Goal: Task Accomplishment & Management: Contribute content

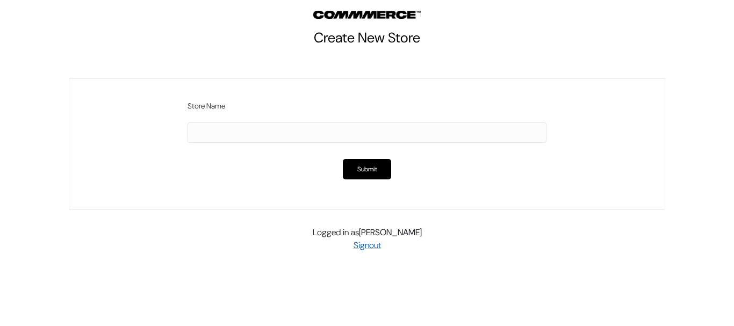
click at [370, 247] on link "Signout" at bounding box center [366, 245] width 27 height 11
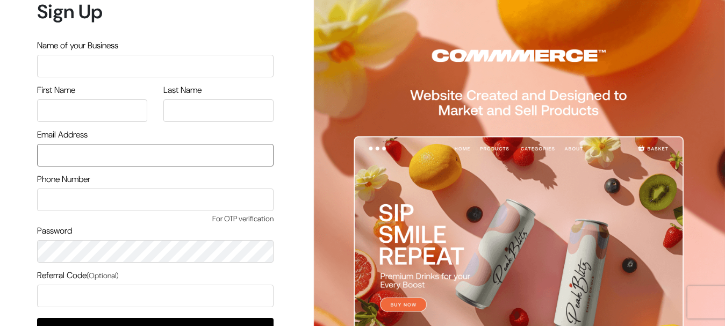
type input "[DOMAIN_NAME][EMAIL_ADDRESS][DOMAIN_NAME]"
click at [110, 62] on input "text" at bounding box center [155, 66] width 236 height 23
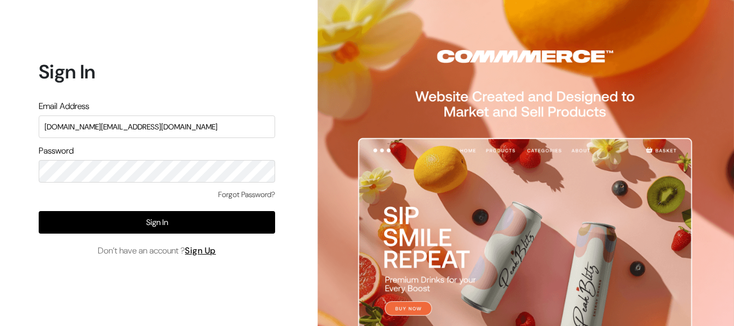
click at [183, 127] on input "[DOMAIN_NAME][EMAIL_ADDRESS][DOMAIN_NAME]" at bounding box center [157, 127] width 236 height 23
type input "admin@shahbookhouse.com"
click at [5, 170] on div "Sign In Email Address admin@shahbookhouse.com Password Forgot Password? Sign In…" at bounding box center [153, 163] width 306 height 326
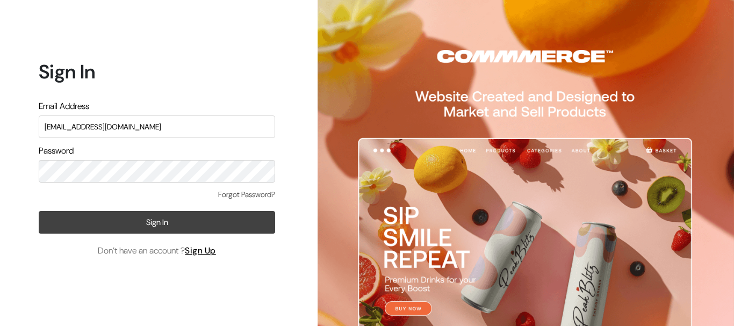
click at [150, 229] on button "Sign In" at bounding box center [157, 222] width 236 height 23
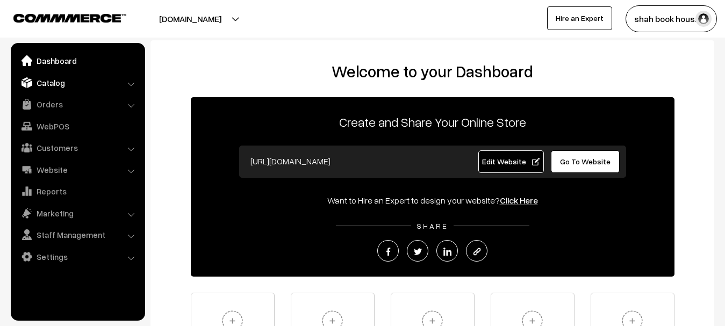
click at [64, 78] on link "Catalog" at bounding box center [77, 82] width 128 height 19
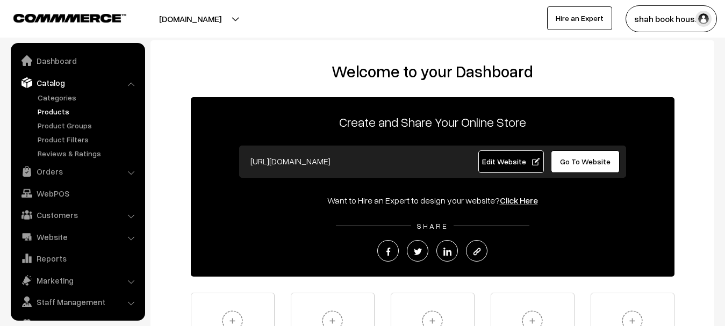
click at [52, 113] on link "Products" at bounding box center [88, 111] width 106 height 11
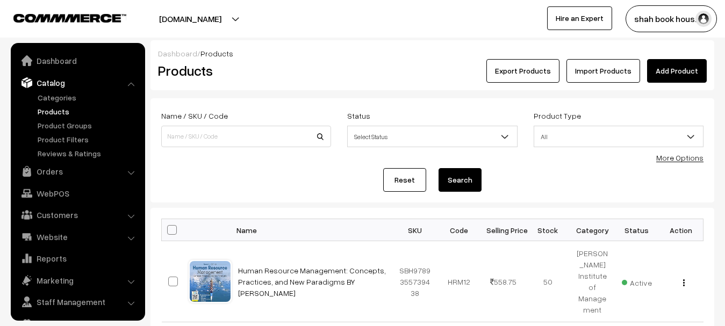
scroll to position [23, 0]
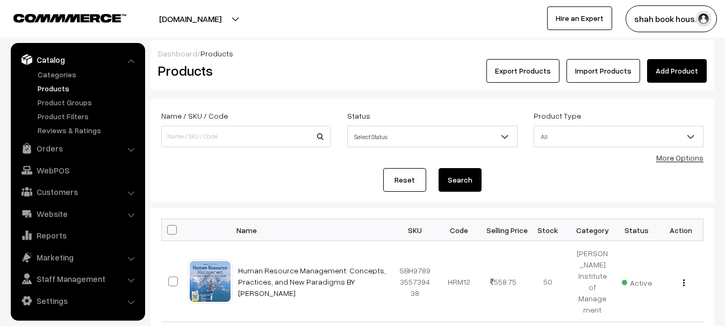
click at [320, 77] on h2 "Products" at bounding box center [244, 70] width 172 height 17
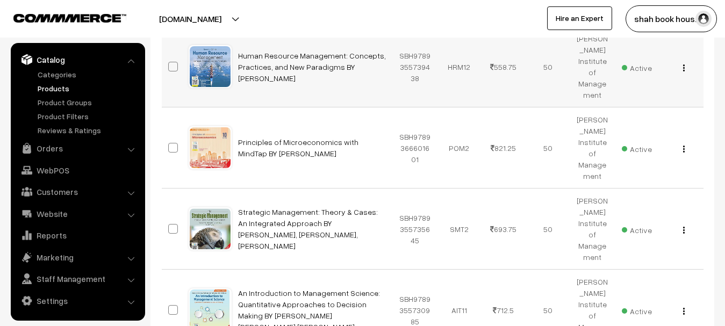
scroll to position [0, 0]
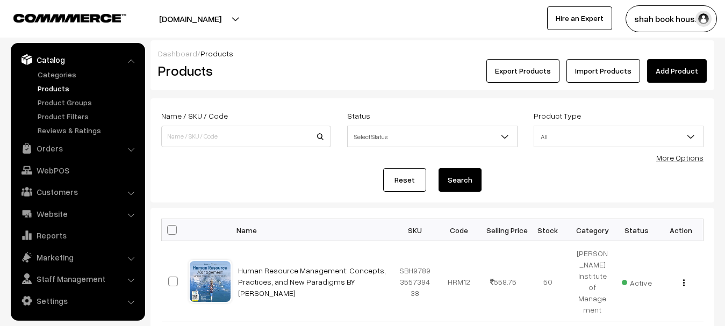
click at [310, 75] on h2 "Products" at bounding box center [244, 70] width 172 height 17
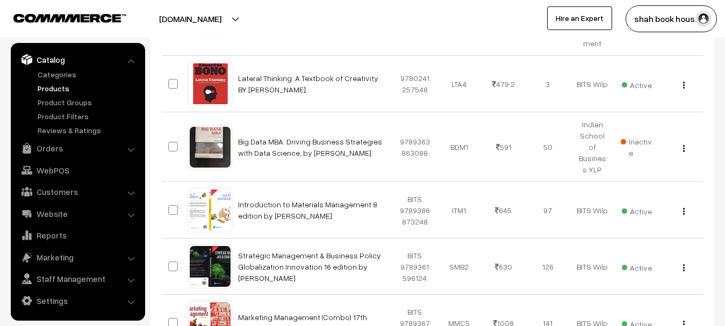
scroll to position [740, 0]
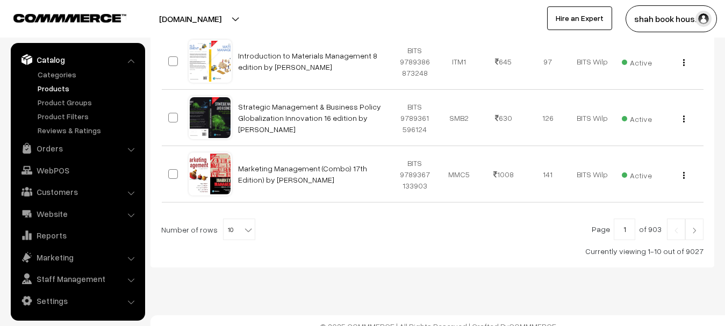
click at [696, 227] on img at bounding box center [694, 230] width 10 height 6
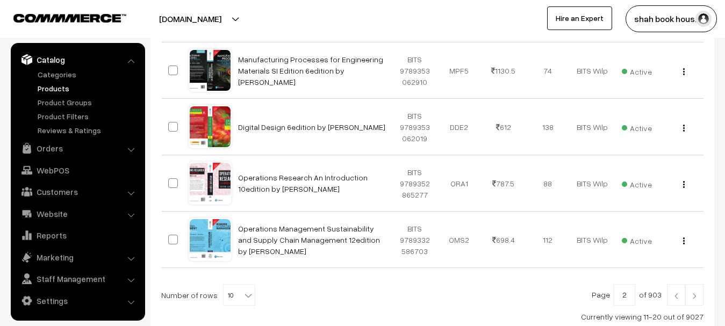
scroll to position [614, 0]
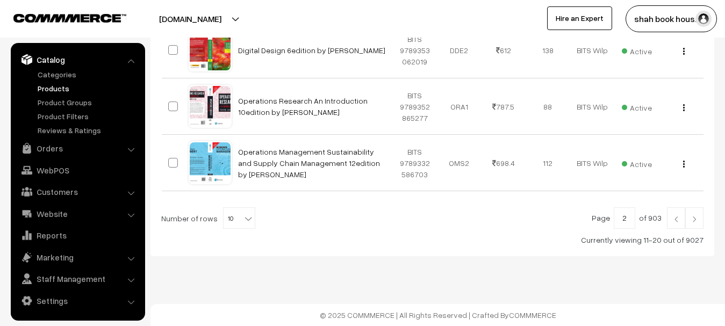
click at [693, 219] on img at bounding box center [694, 219] width 10 height 6
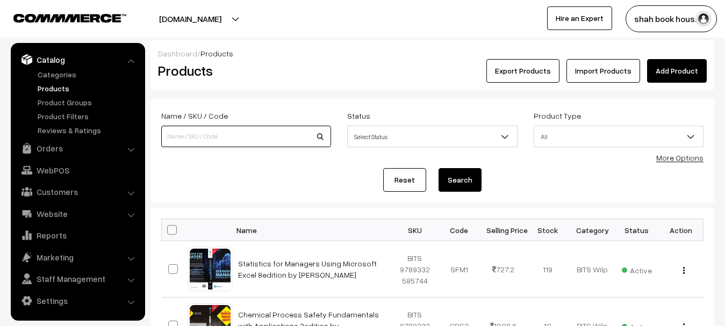
click at [256, 145] on input at bounding box center [246, 136] width 170 height 21
paste input "9788197252075"
type input "9788197252075"
click at [438, 168] on button "Search" at bounding box center [459, 180] width 43 height 24
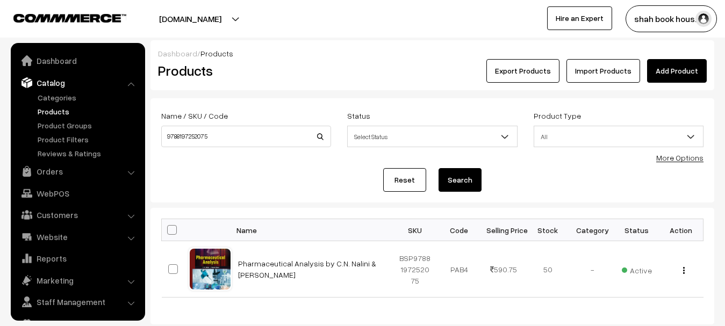
scroll to position [23, 0]
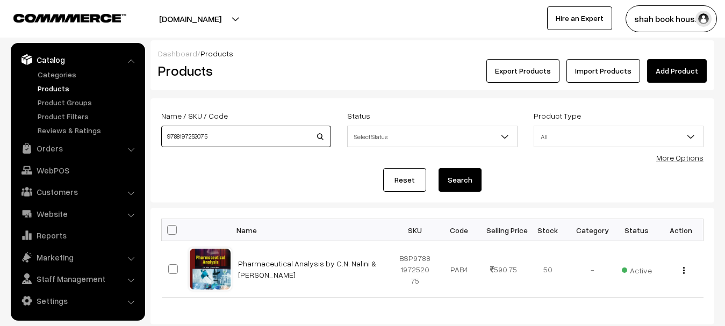
drag, startPoint x: 230, startPoint y: 134, endPoint x: 143, endPoint y: 137, distance: 87.6
click at [143, 137] on body "Thank you for showing interest. Our team will call you shortly. Close booksonwe…" at bounding box center [362, 197] width 725 height 394
paste input "78001853"
type input "9788178001853"
click at [438, 168] on button "Search" at bounding box center [459, 180] width 43 height 24
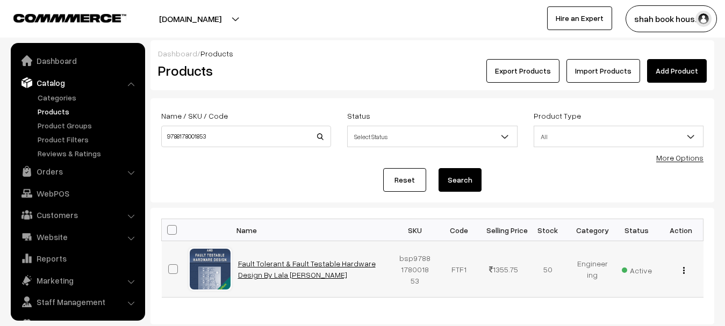
scroll to position [23, 0]
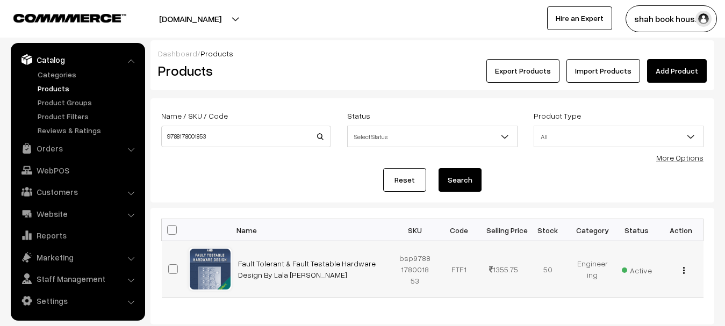
click at [683, 272] on img "button" at bounding box center [684, 270] width 2 height 7
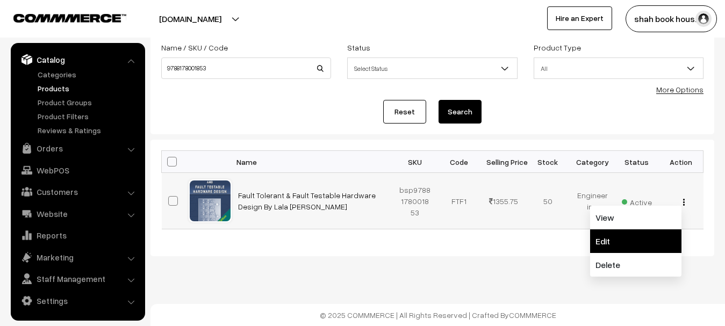
click at [613, 243] on link "Edit" at bounding box center [635, 241] width 91 height 24
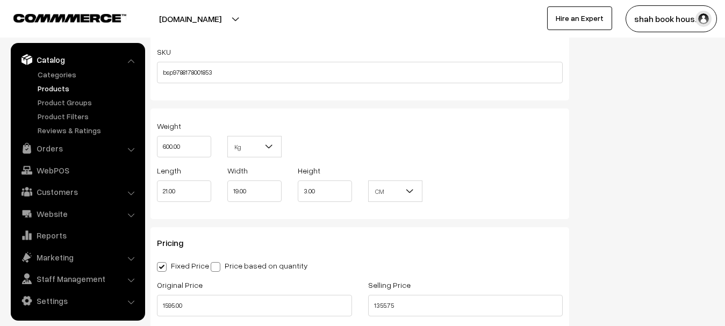
scroll to position [967, 0]
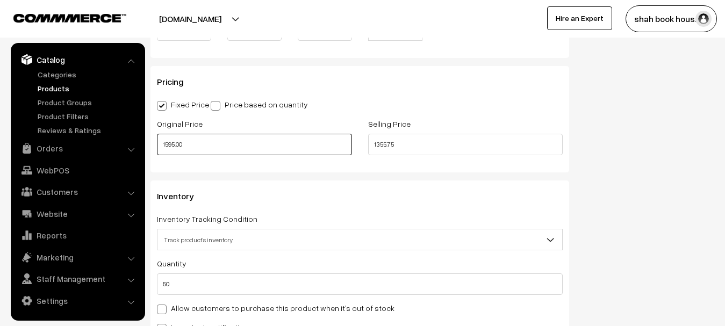
drag, startPoint x: 194, startPoint y: 141, endPoint x: 145, endPoint y: 139, distance: 49.5
click at [145, 139] on body "Thank you for showing interest. Our team will call you shortly. Close booksonwe…" at bounding box center [362, 59] width 725 height 2053
type input "995.00"
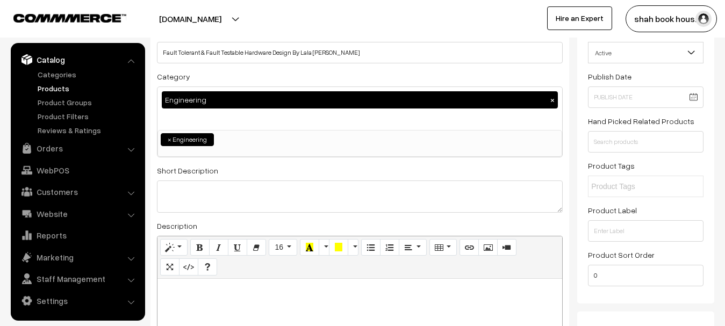
scroll to position [0, 0]
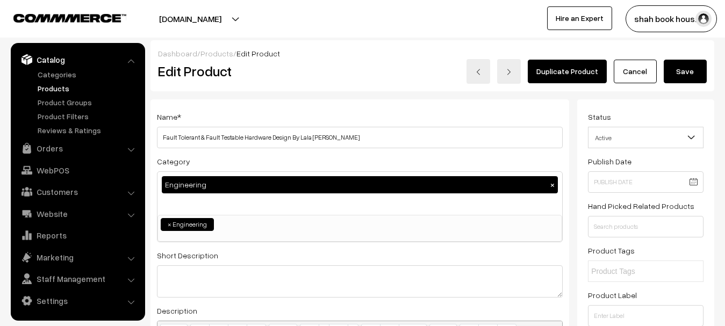
type input "845.75"
click at [682, 67] on button "Save" at bounding box center [684, 72] width 43 height 24
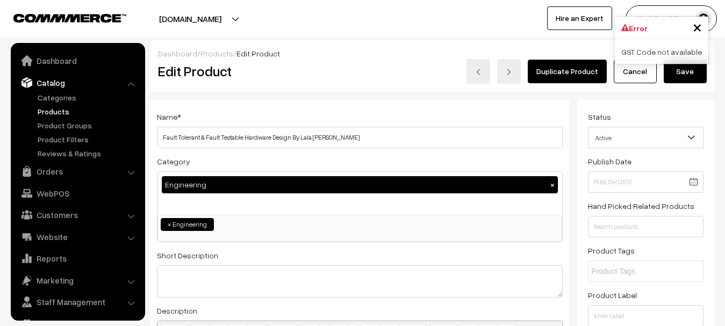
scroll to position [23, 0]
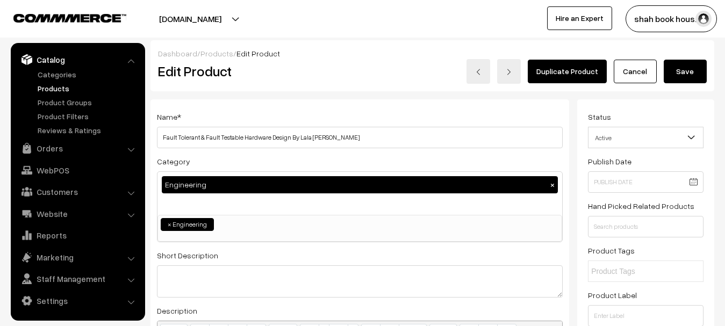
click at [59, 89] on link "Products" at bounding box center [88, 88] width 106 height 11
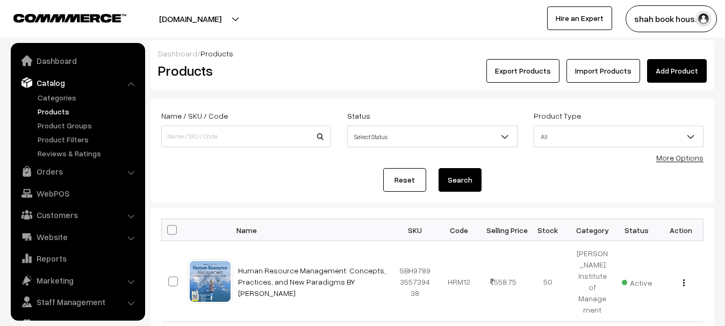
scroll to position [23, 0]
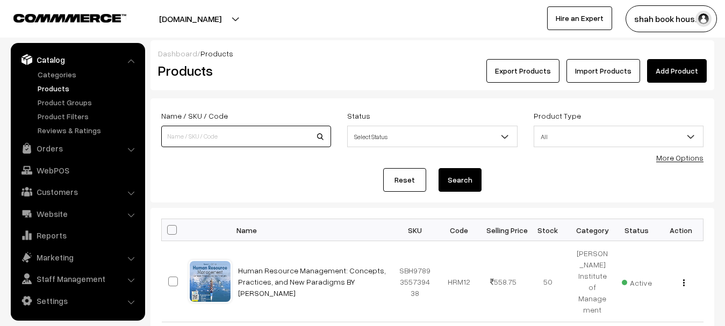
click at [217, 135] on input at bounding box center [246, 136] width 170 height 21
paste input "9781138625822"
type input "9781138625822"
click at [438, 168] on button "Search" at bounding box center [459, 180] width 43 height 24
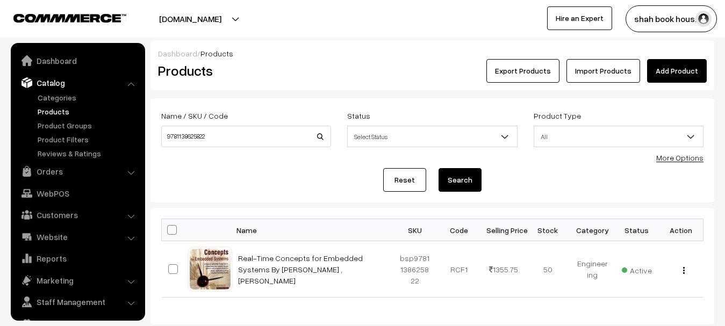
scroll to position [23, 0]
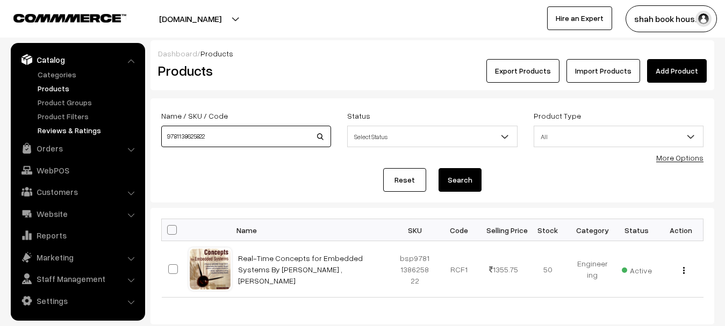
drag, startPoint x: 232, startPoint y: 139, endPoint x: 101, endPoint y: 132, distance: 131.3
click at [101, 132] on body "Thank you for showing interest. Our team will call you shortly. Close booksonwe…" at bounding box center [362, 197] width 725 height 394
paste input "817800200"
type input "9788178002002"
click at [438, 168] on button "Search" at bounding box center [459, 180] width 43 height 24
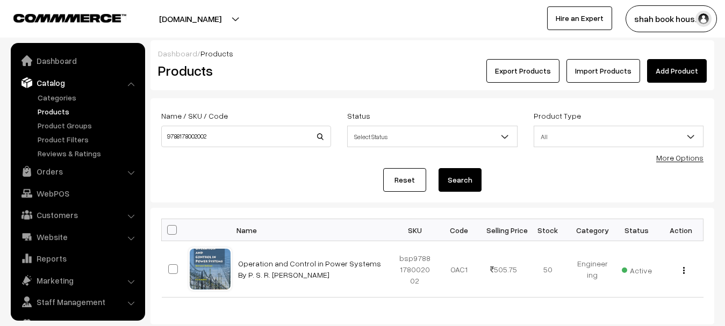
scroll to position [23, 0]
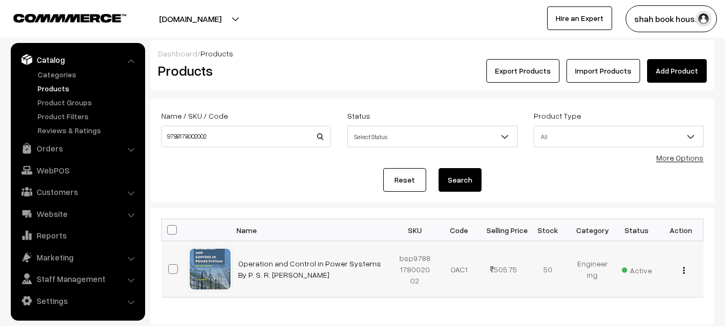
click at [687, 272] on div "View Edit Delete" at bounding box center [681, 269] width 32 height 11
click at [684, 272] on button "button" at bounding box center [683, 270] width 3 height 9
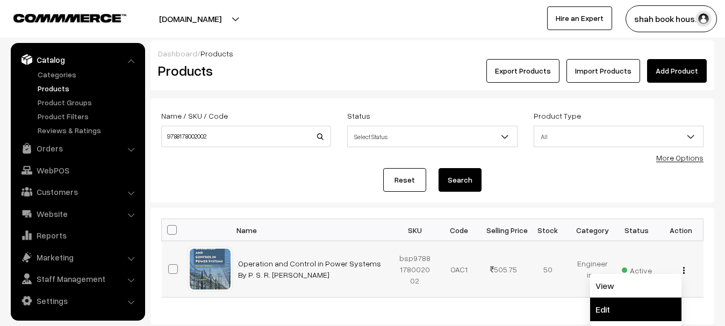
click at [605, 310] on link "Edit" at bounding box center [635, 310] width 91 height 24
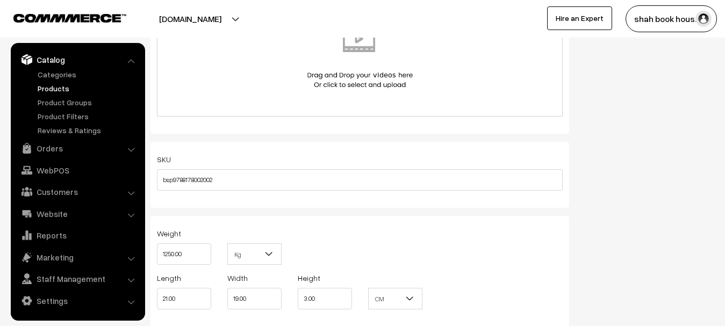
scroll to position [860, 0]
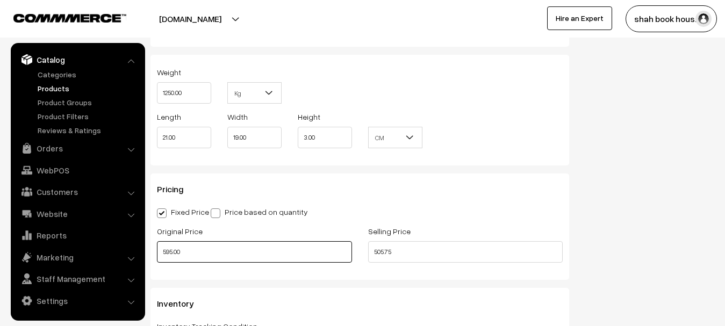
drag, startPoint x: 199, startPoint y: 253, endPoint x: 148, endPoint y: 253, distance: 51.0
type input "795.00"
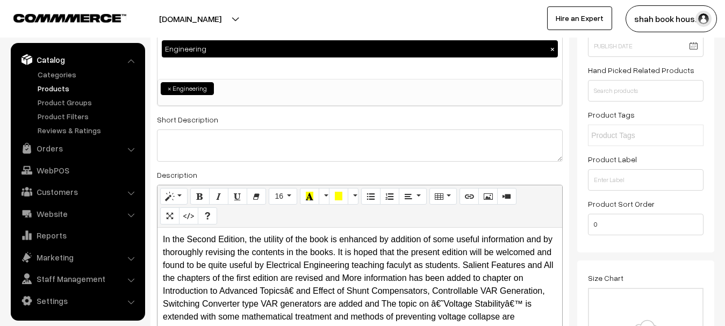
scroll to position [0, 0]
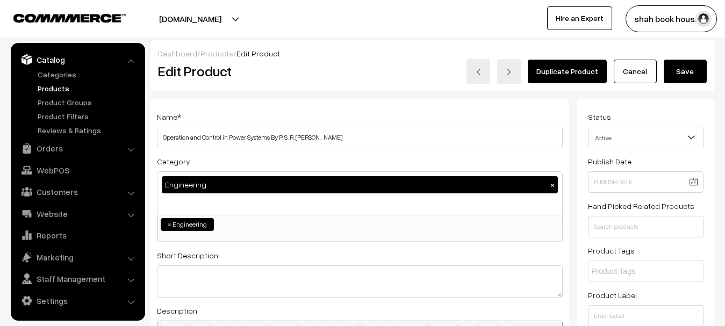
type input "675.75"
click at [684, 63] on button "Save" at bounding box center [684, 72] width 43 height 24
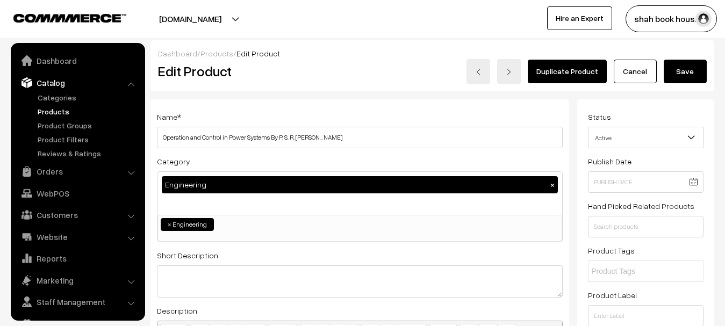
scroll to position [23, 0]
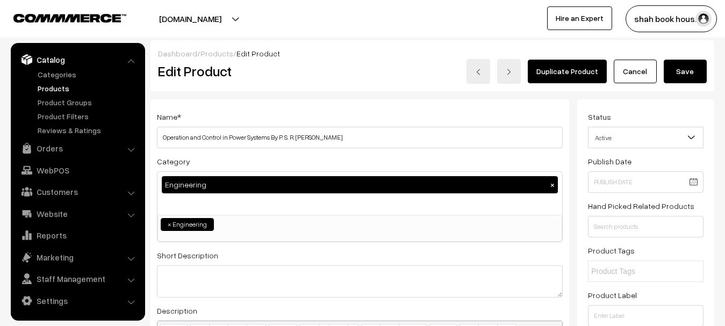
click at [42, 86] on link "Products" at bounding box center [88, 88] width 106 height 11
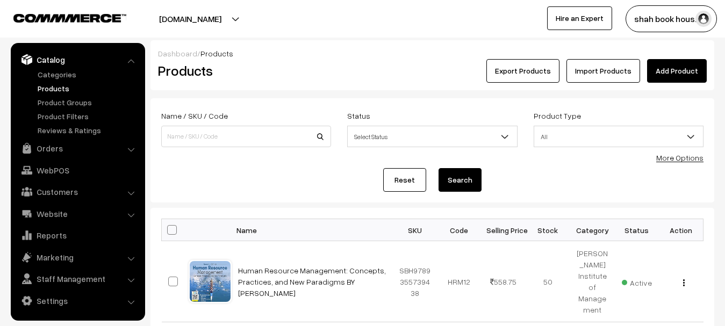
click at [258, 167] on form "Name / SKU / Code Status Select Status Active Inactive Select Status Product Ty…" at bounding box center [432, 150] width 564 height 104
click at [691, 70] on link "Add Product" at bounding box center [677, 71] width 60 height 24
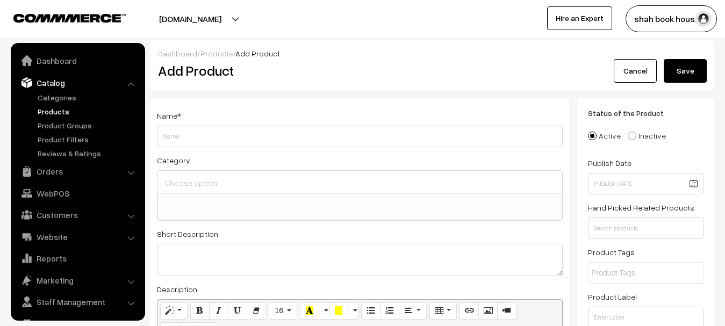
select select
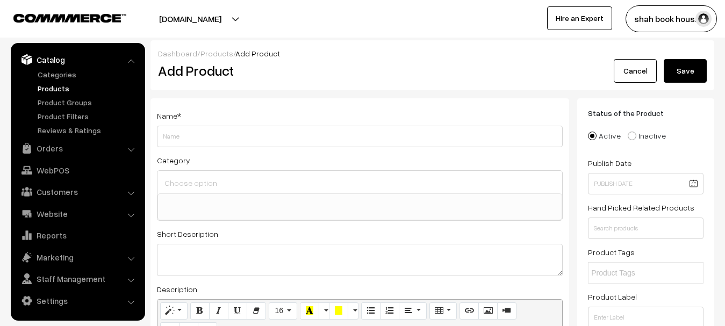
click at [253, 140] on input "Weight" at bounding box center [360, 136] width 406 height 21
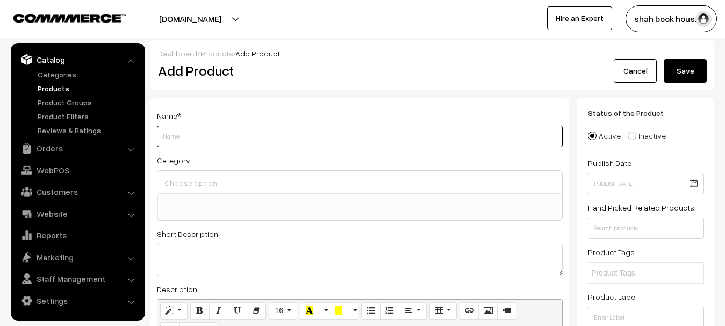
paste input "Biopharmaceutics and Pharmacokinetics, Revised Edition"
paste input "Kamla Pathak"
paste input "Ravi Shankar"
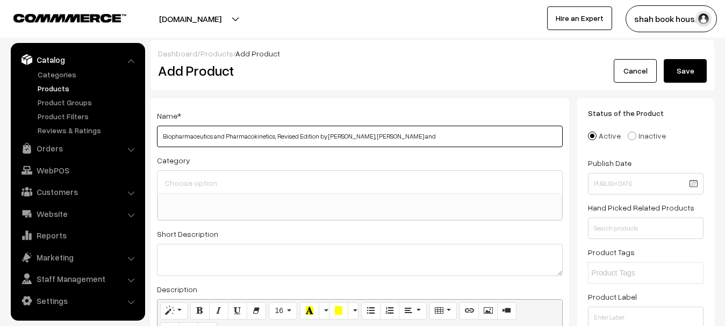
paste input "Monika Joshi"
type input "Biopharmaceutics and Pharmacokinetics, Revised Edition by Kamla Pathak, Ravi Sh…"
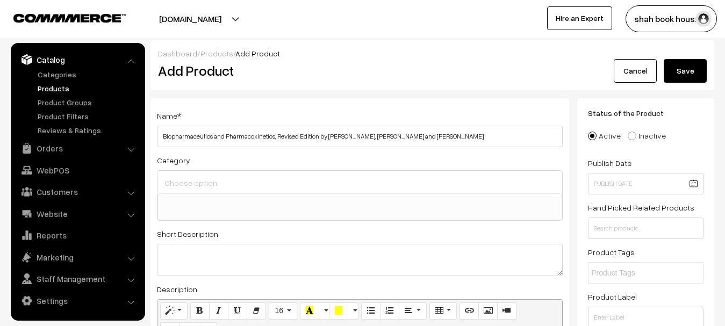
click at [204, 185] on input at bounding box center [360, 183] width 396 height 16
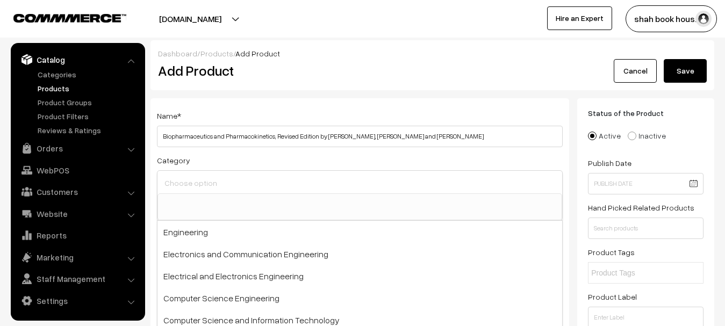
paste input "Pharmaceutics"
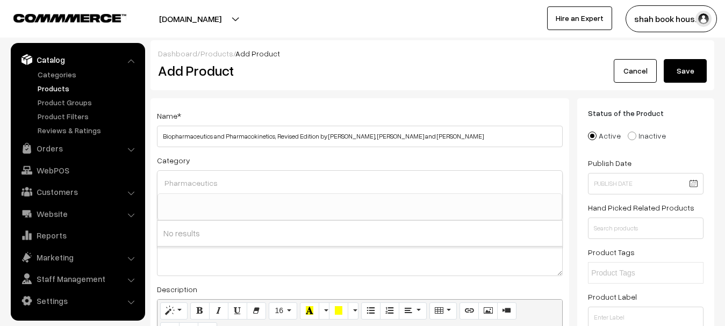
scroll to position [107, 0]
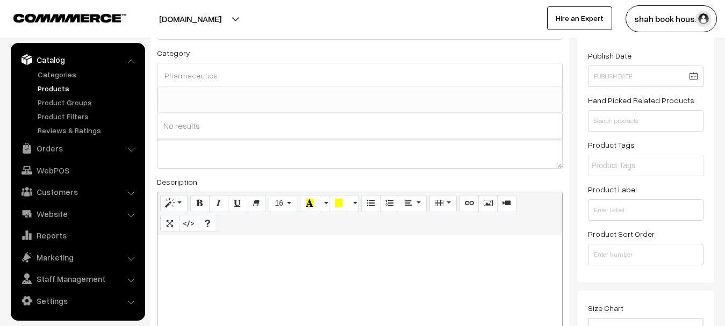
type input "Pharmaceutics"
click at [225, 257] on div at bounding box center [359, 302] width 405 height 134
paste div
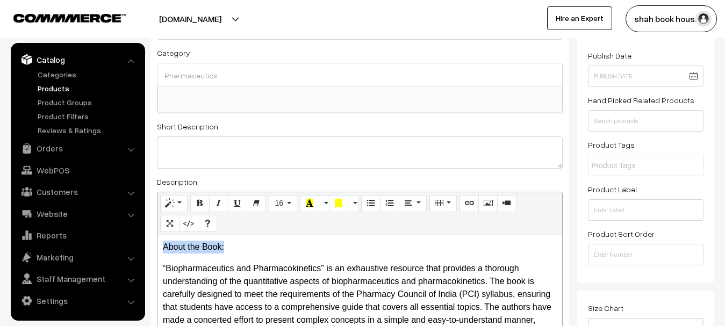
drag, startPoint x: 240, startPoint y: 251, endPoint x: 144, endPoint y: 251, distance: 95.6
click at [197, 200] on icon "Bold (CTRL+B)" at bounding box center [200, 203] width 8 height 9
click at [242, 202] on button "Underline (CTRL+U)" at bounding box center [237, 203] width 19 height 17
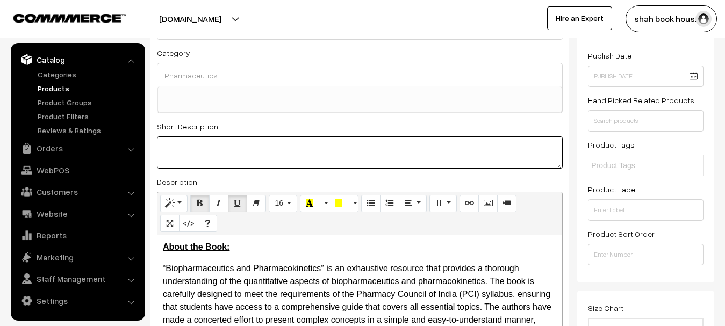
click at [216, 158] on textarea at bounding box center [360, 152] width 406 height 32
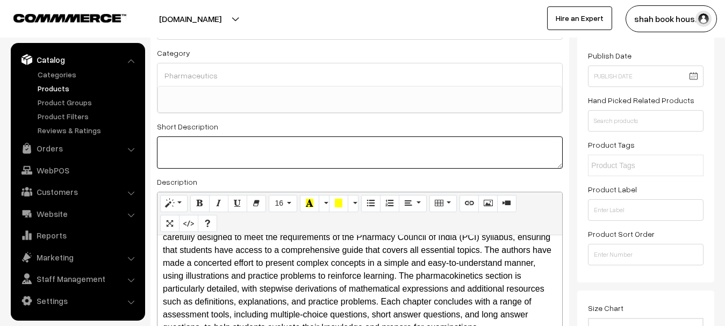
scroll to position [269, 0]
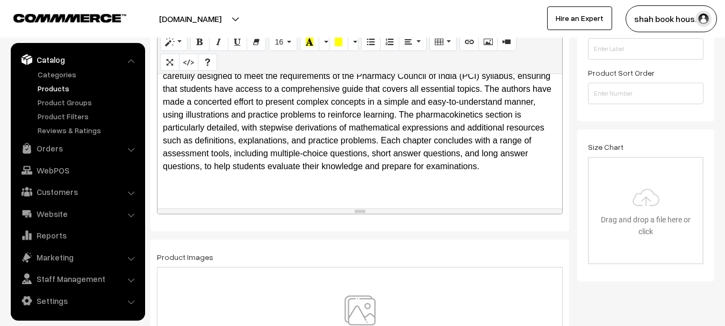
click at [278, 173] on p "“Biopharmaceutics and Pharmacokinetics” is an exhaustive resource that provides…" at bounding box center [360, 108] width 394 height 129
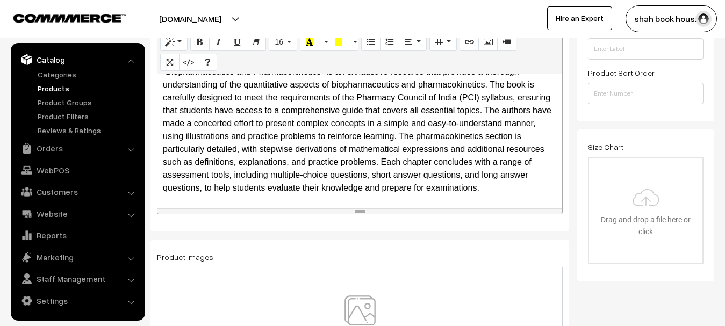
scroll to position [430, 0]
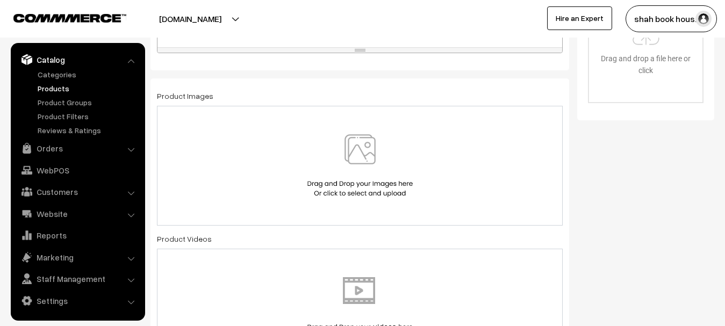
click at [363, 171] on img at bounding box center [360, 165] width 111 height 63
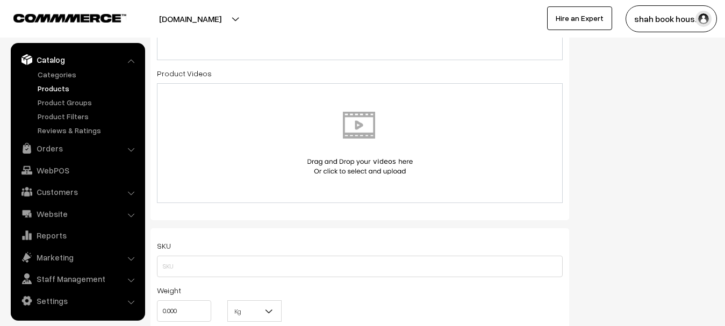
scroll to position [698, 0]
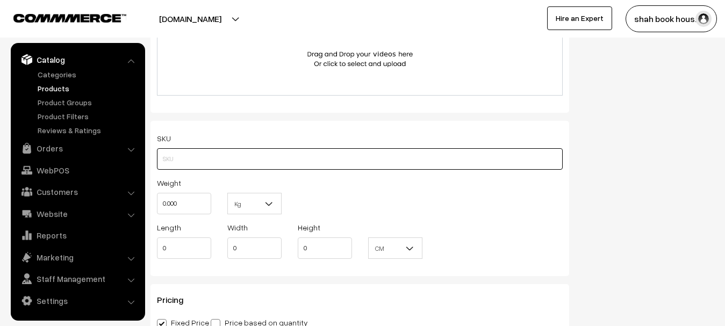
click at [224, 162] on input "text" at bounding box center [360, 158] width 406 height 21
paste input "9789348734242"
type input "BSP9789348734242"
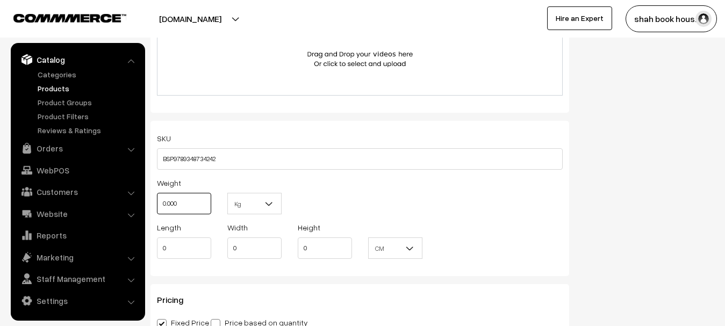
drag, startPoint x: 191, startPoint y: 200, endPoint x: 153, endPoint y: 204, distance: 38.9
click at [153, 204] on div "Weight 0.000" at bounding box center [184, 198] width 70 height 45
type input "1"
drag, startPoint x: 173, startPoint y: 248, endPoint x: 160, endPoint y: 249, distance: 12.9
click at [160, 249] on input "0" at bounding box center [184, 247] width 54 height 21
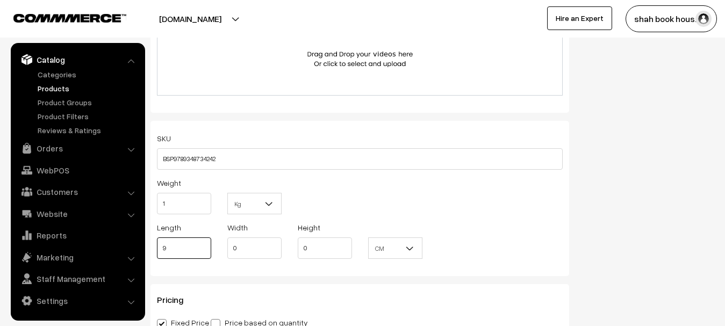
type input "9"
click at [244, 250] on input "0" at bounding box center [254, 247] width 54 height 21
click at [250, 246] on input "0" at bounding box center [254, 247] width 54 height 21
type input "6"
drag, startPoint x: 173, startPoint y: 246, endPoint x: 157, endPoint y: 248, distance: 16.3
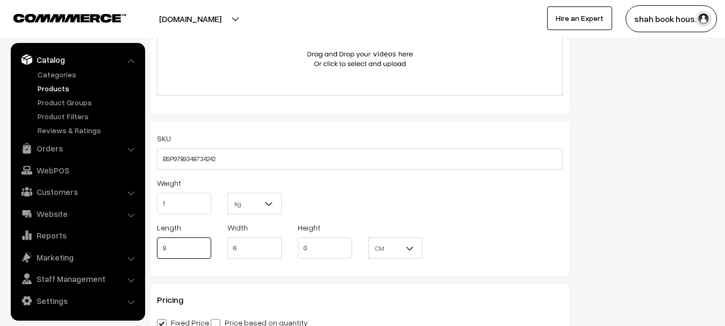
click at [157, 248] on input "9" at bounding box center [184, 247] width 54 height 21
drag, startPoint x: 315, startPoint y: 245, endPoint x: 296, endPoint y: 243, distance: 19.4
click at [295, 246] on div "Height 0" at bounding box center [325, 243] width 70 height 45
type input "9"
click at [410, 251] on b at bounding box center [410, 248] width 11 height 11
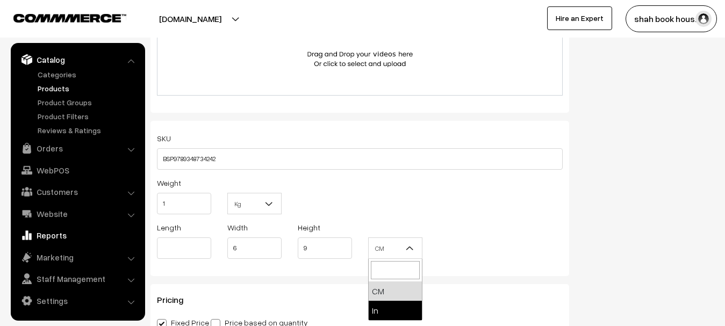
drag, startPoint x: 388, startPoint y: 313, endPoint x: 102, endPoint y: 233, distance: 297.3
select select "2"
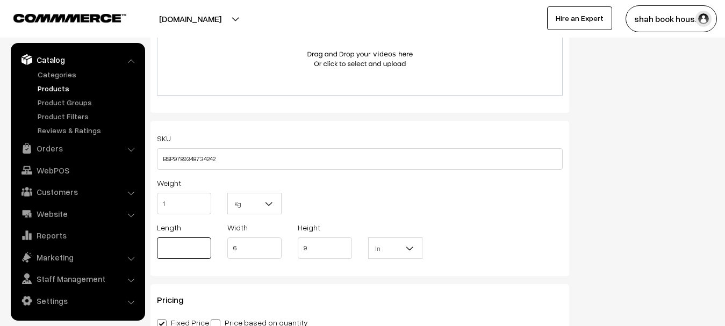
click at [181, 246] on input "text" at bounding box center [184, 247] width 54 height 21
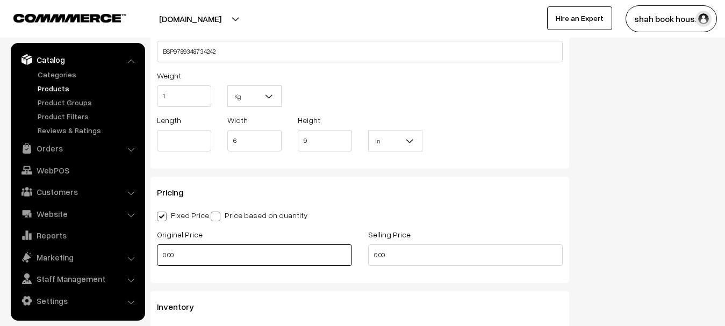
drag, startPoint x: 183, startPoint y: 250, endPoint x: 156, endPoint y: 256, distance: 27.4
click at [156, 256] on div "Original Price 0.00" at bounding box center [254, 250] width 211 height 45
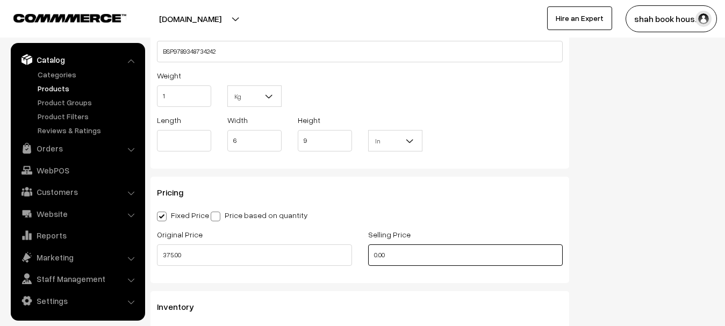
type input "375"
type input "0"
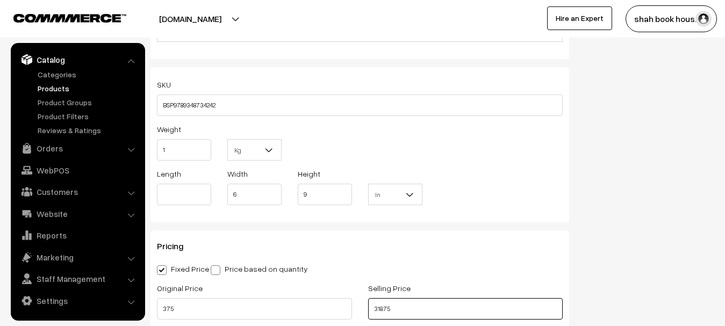
type input "318.75"
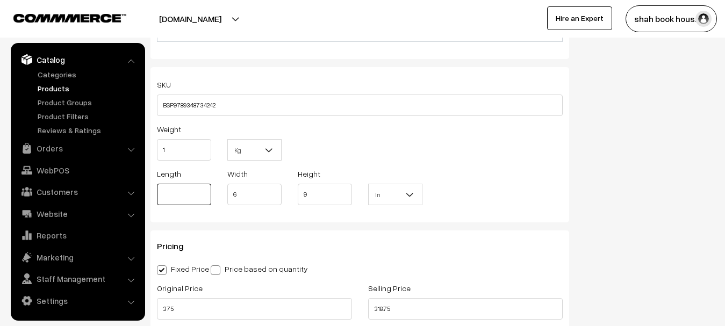
click at [195, 192] on input "text" at bounding box center [184, 194] width 54 height 21
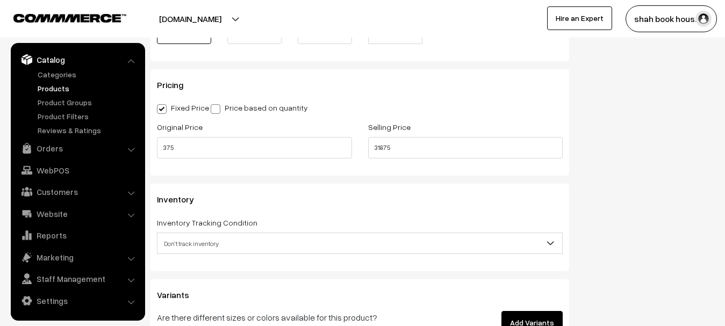
scroll to position [1021, 0]
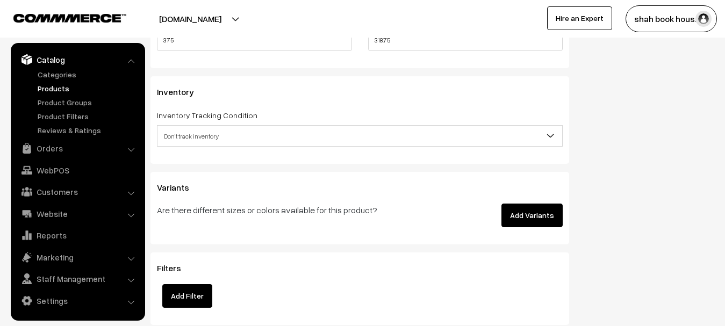
type input "1.10"
click at [275, 134] on span "Don't track inventory" at bounding box center [359, 136] width 405 height 19
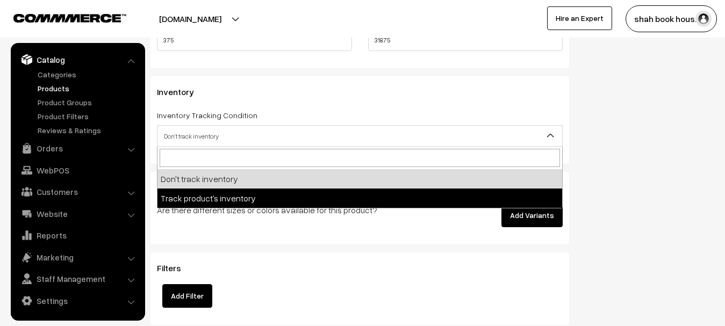
select select "2"
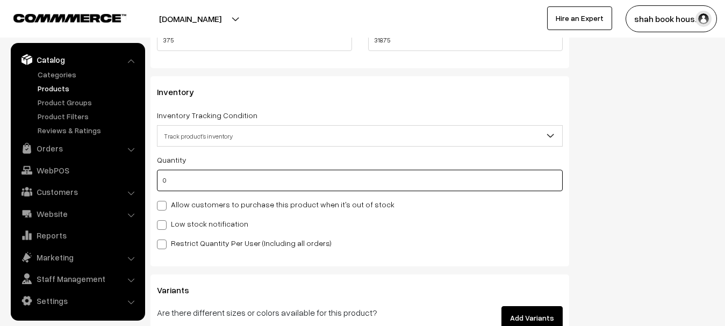
drag, startPoint x: 202, startPoint y: 181, endPoint x: 157, endPoint y: 181, distance: 45.1
click at [157, 181] on input "0" at bounding box center [360, 180] width 406 height 21
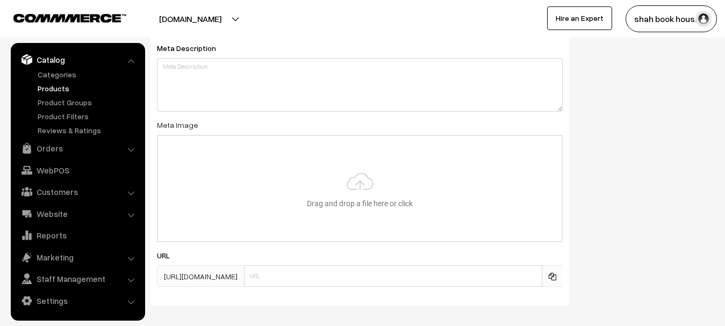
scroll to position [1608, 0]
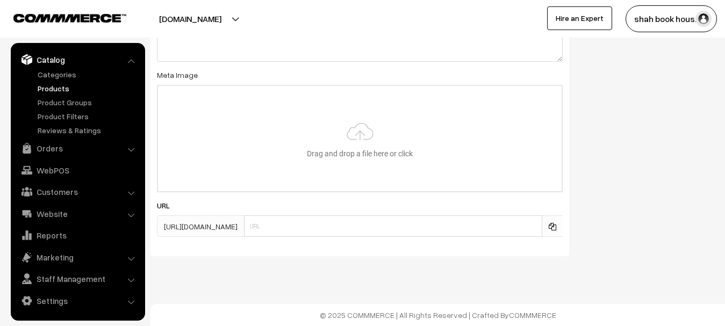
type input "151"
click at [364, 232] on input "text" at bounding box center [393, 225] width 298 height 21
paste input "9789348734242"
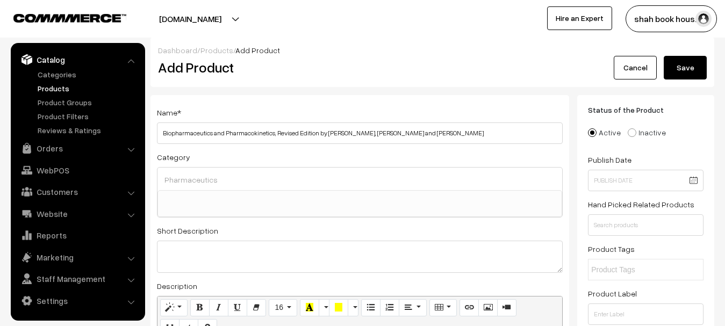
scroll to position [0, 0]
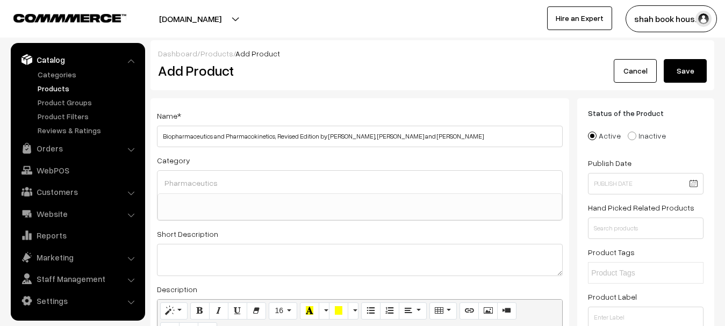
type input "9789348734242"
click at [691, 64] on button "Save" at bounding box center [684, 71] width 43 height 24
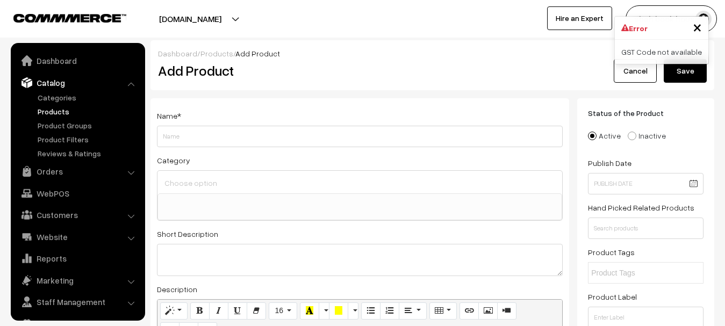
select select
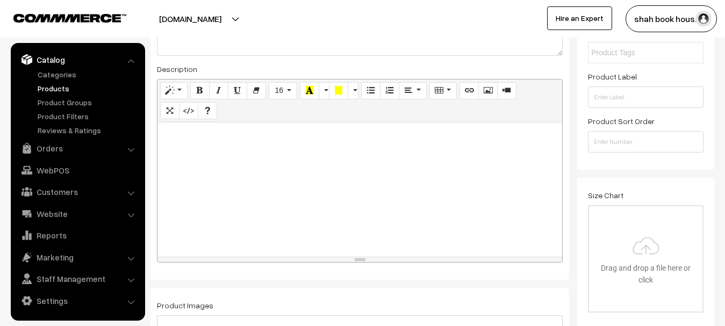
scroll to position [5, 0]
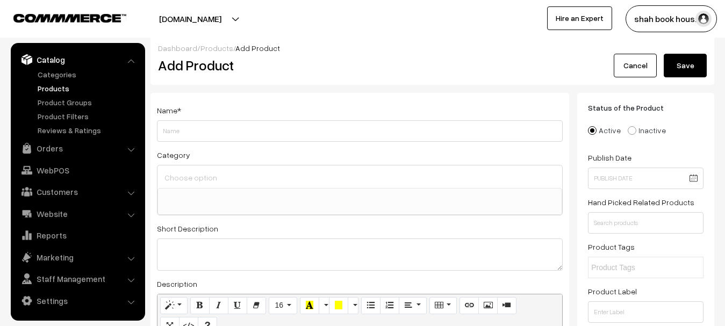
click at [59, 86] on link "Products" at bounding box center [88, 88] width 106 height 11
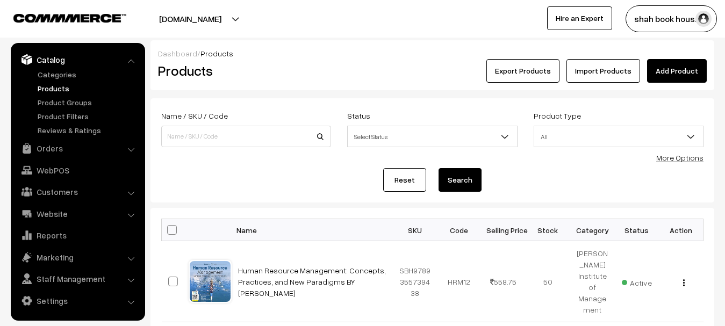
click at [279, 77] on h2 "Products" at bounding box center [244, 70] width 172 height 17
click at [54, 91] on link "Products" at bounding box center [88, 88] width 106 height 11
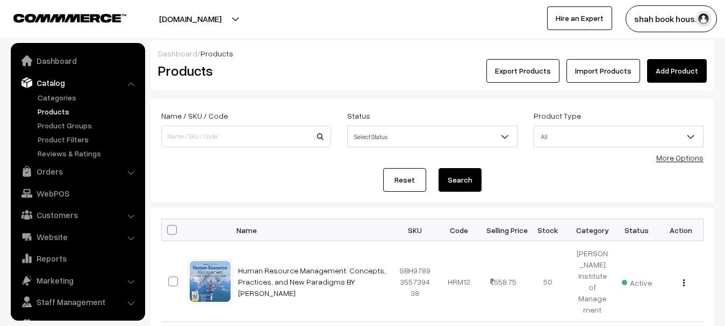
scroll to position [23, 0]
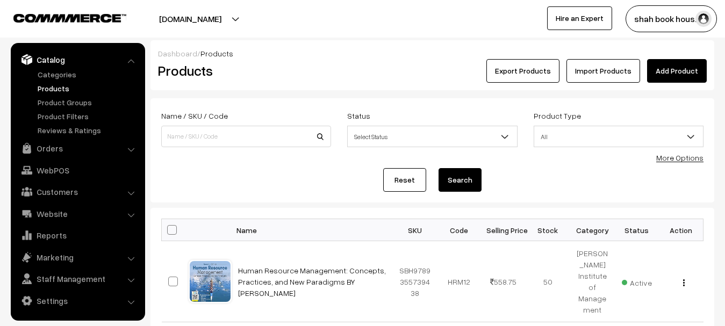
click at [682, 68] on link "Add Product" at bounding box center [677, 71] width 60 height 24
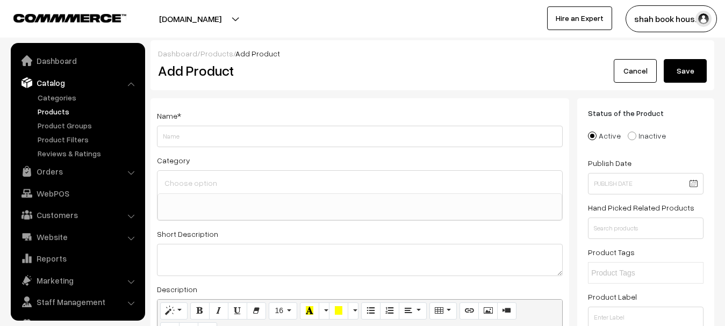
select select
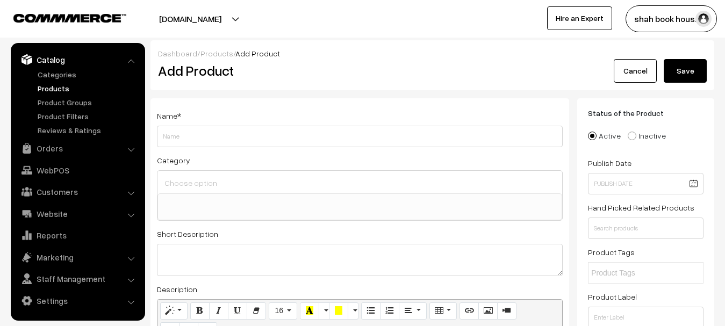
click at [560, 77] on h2 "Add Product" at bounding box center [361, 70] width 407 height 17
click at [50, 85] on link "Products" at bounding box center [88, 88] width 106 height 11
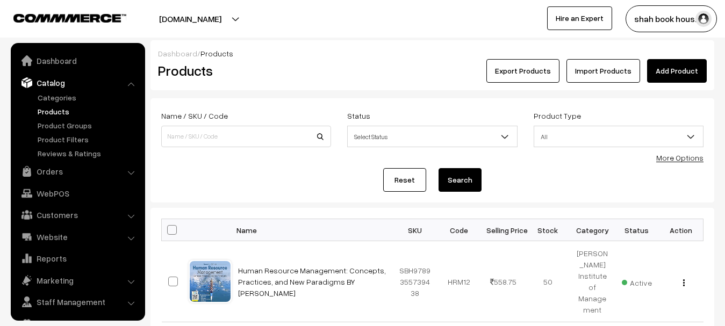
scroll to position [23, 0]
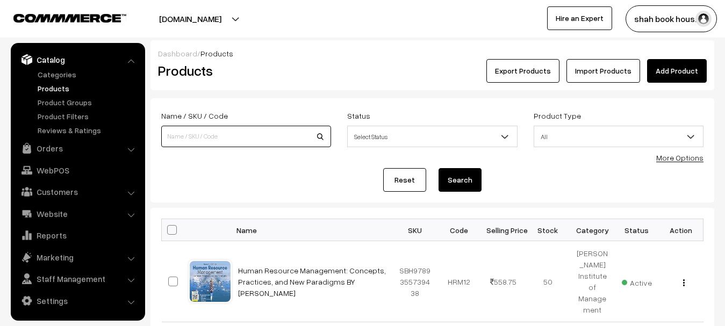
drag, startPoint x: 187, startPoint y: 136, endPoint x: 205, endPoint y: 152, distance: 24.4
click at [187, 136] on input at bounding box center [246, 136] width 170 height 21
paste input "9789348734242"
type input "9789348734242"
click at [438, 168] on button "Search" at bounding box center [459, 180] width 43 height 24
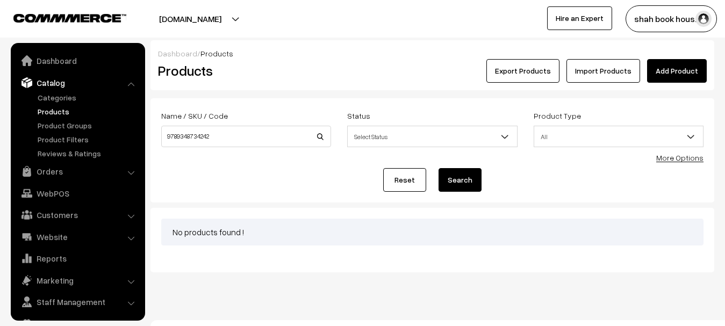
scroll to position [23, 0]
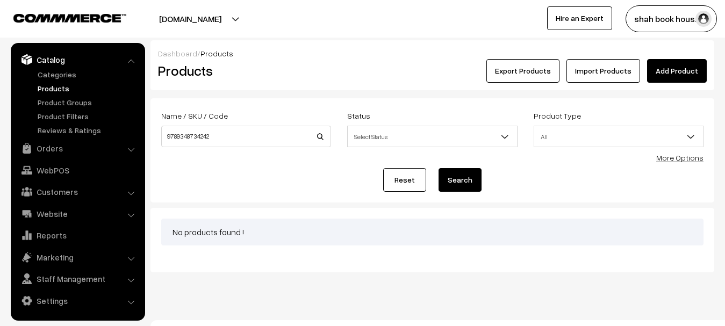
click at [400, 78] on div "Export Products Import Products Add Product" at bounding box center [526, 71] width 360 height 24
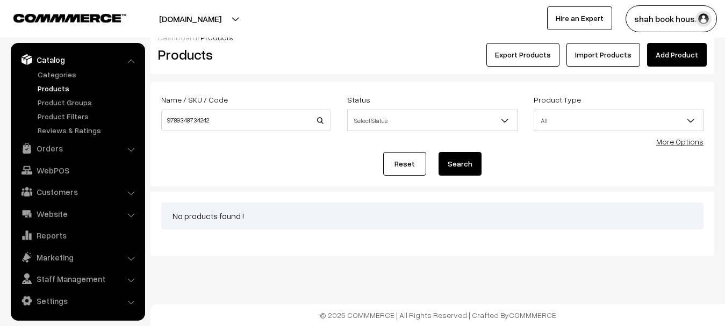
scroll to position [0, 0]
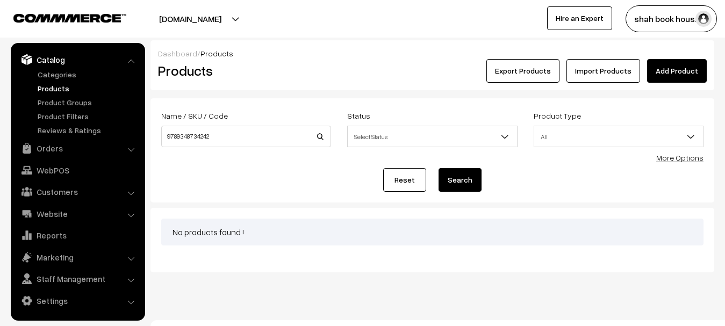
click at [362, 70] on div "Export Products Import Products Add Product" at bounding box center [526, 71] width 360 height 24
click at [375, 50] on div "Dashboard / Products" at bounding box center [432, 53] width 549 height 11
click at [334, 62] on div "Products" at bounding box center [244, 71] width 188 height 24
click at [338, 63] on div "Export Products Import Products Add Product" at bounding box center [526, 71] width 377 height 24
click at [338, 66] on div "Export Products Import Products Add Product" at bounding box center [526, 71] width 377 height 24
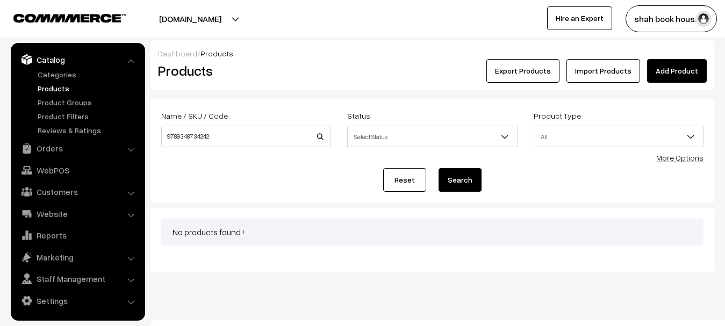
scroll to position [16, 0]
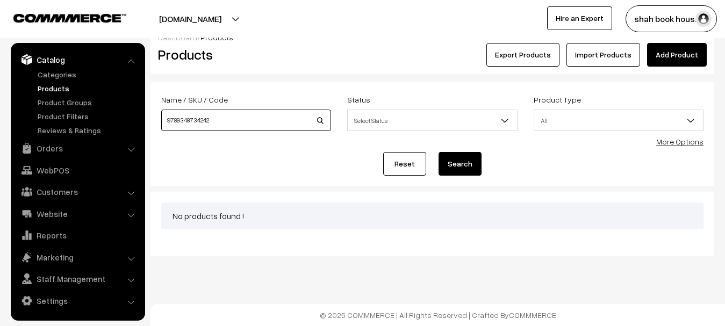
drag, startPoint x: 235, startPoint y: 120, endPoint x: 168, endPoint y: 101, distance: 69.7
click at [167, 117] on input "9789348734242" at bounding box center [246, 120] width 170 height 21
click at [257, 60] on h2 "Products" at bounding box center [244, 54] width 172 height 17
click at [235, 160] on div "Reset Search" at bounding box center [432, 164] width 542 height 24
click at [351, 63] on div "Export Products Import Products Add Product" at bounding box center [526, 55] width 360 height 24
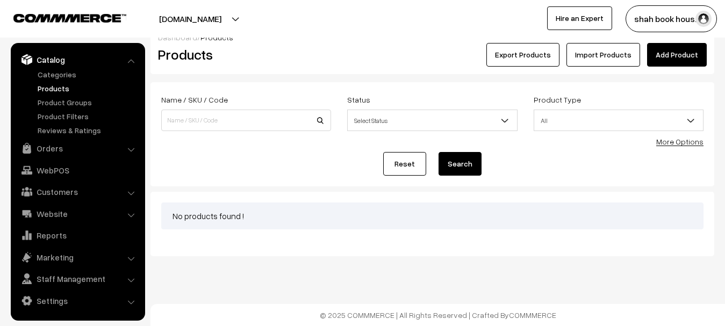
click at [253, 166] on div "Reset Search" at bounding box center [432, 164] width 542 height 24
click at [244, 171] on div "Reset Search" at bounding box center [432, 164] width 542 height 24
click at [244, 122] on input at bounding box center [246, 120] width 170 height 21
click at [182, 165] on div "Reset Search" at bounding box center [432, 164] width 542 height 24
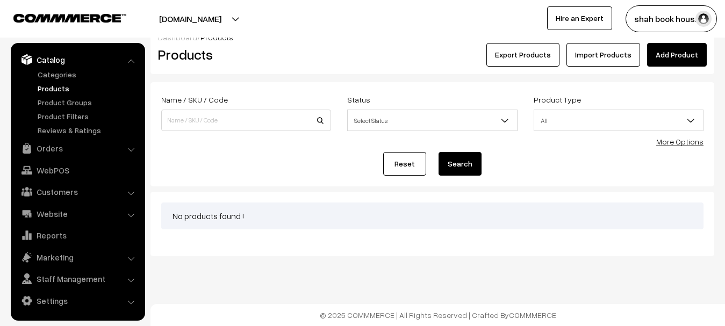
click at [682, 145] on link "More Options" at bounding box center [679, 141] width 47 height 9
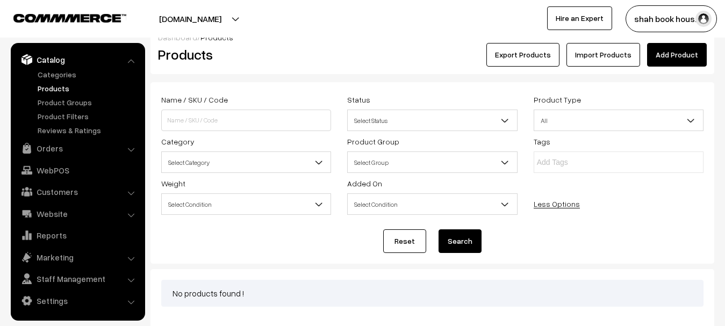
click at [594, 239] on div "Reset Search" at bounding box center [432, 241] width 542 height 24
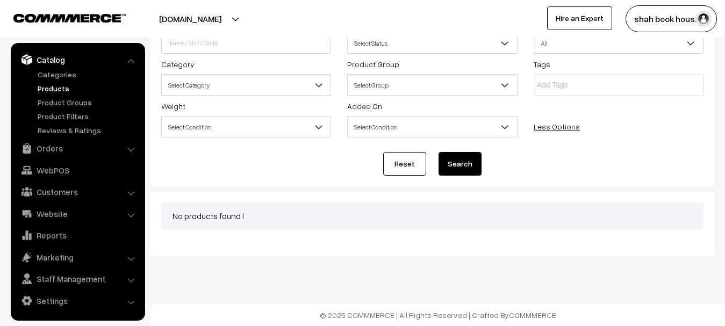
click at [227, 163] on div "Reset Search" at bounding box center [432, 164] width 542 height 24
click at [236, 165] on div "Reset Search" at bounding box center [432, 164] width 542 height 24
click at [197, 167] on div "Reset Search" at bounding box center [432, 164] width 542 height 24
click at [86, 83] on link "Products" at bounding box center [88, 88] width 106 height 11
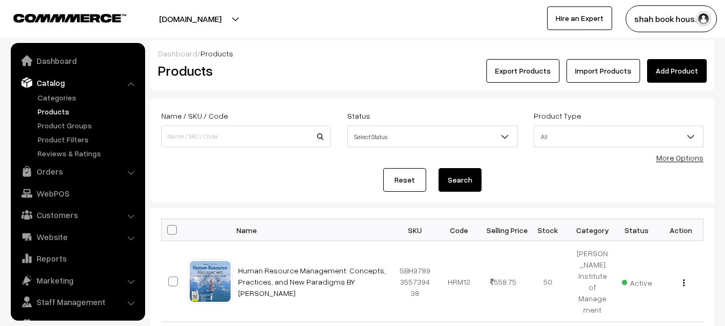
scroll to position [23, 0]
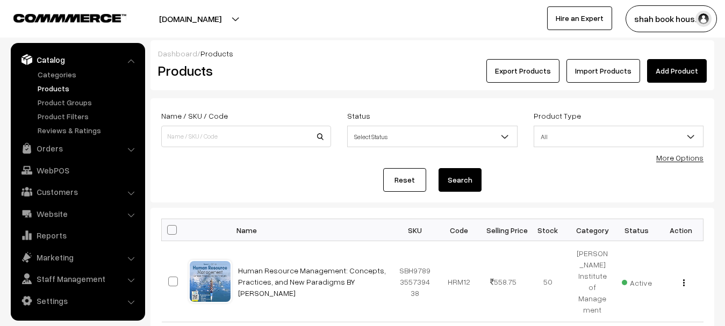
click at [631, 106] on form "Name / SKU / Code Status Select Status Active Inactive Select Status Product Ty…" at bounding box center [432, 150] width 564 height 104
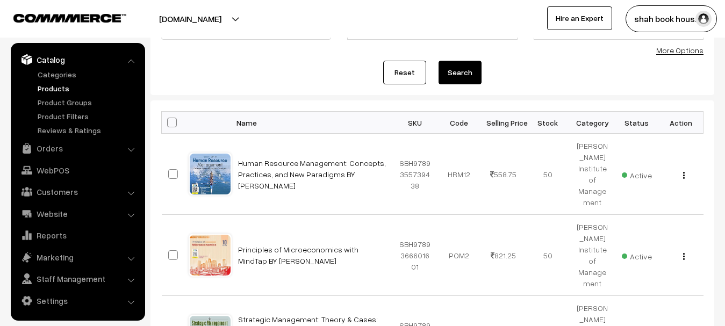
scroll to position [0, 0]
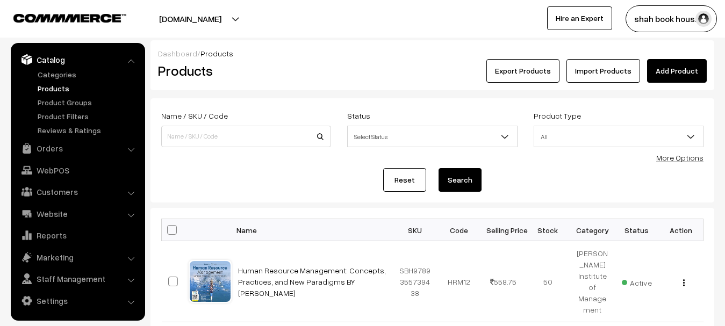
click at [526, 179] on div "Reset Search" at bounding box center [432, 180] width 542 height 24
click at [297, 75] on h2 "Products" at bounding box center [244, 70] width 172 height 17
click at [302, 75] on h2 "Products" at bounding box center [244, 70] width 172 height 17
click at [42, 300] on link "Settings" at bounding box center [77, 300] width 128 height 19
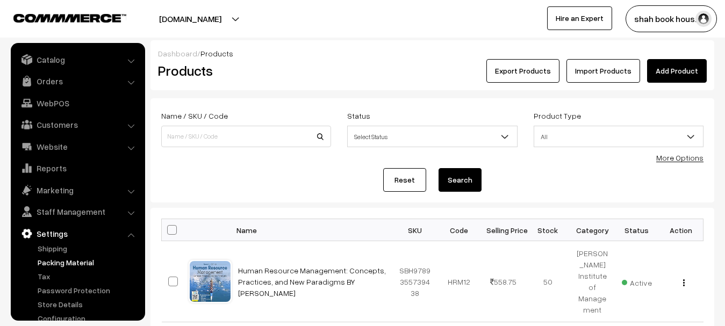
scroll to position [37, 0]
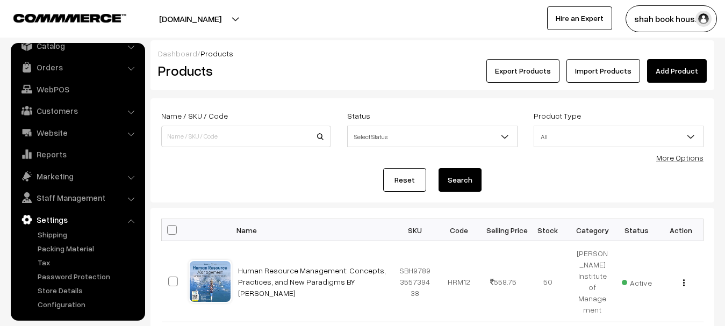
click at [291, 77] on h2 "Products" at bounding box center [244, 70] width 172 height 17
click at [300, 75] on h2 "Products" at bounding box center [244, 70] width 172 height 17
click at [315, 76] on h2 "Products" at bounding box center [244, 70] width 172 height 17
click at [410, 78] on div "Export Products Import Products Add Product" at bounding box center [526, 71] width 360 height 24
click at [396, 80] on div "Export Products Import Products Add Product" at bounding box center [526, 71] width 360 height 24
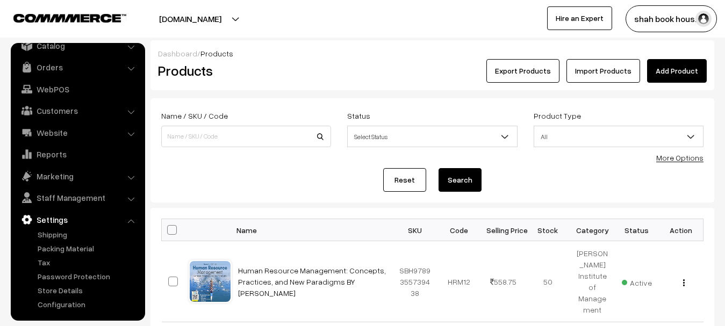
click at [330, 75] on h2 "Products" at bounding box center [244, 70] width 172 height 17
click at [234, 183] on div "Reset Search" at bounding box center [432, 180] width 542 height 24
click at [300, 82] on div "Products" at bounding box center [244, 71] width 188 height 24
click at [683, 283] on img "button" at bounding box center [684, 282] width 2 height 7
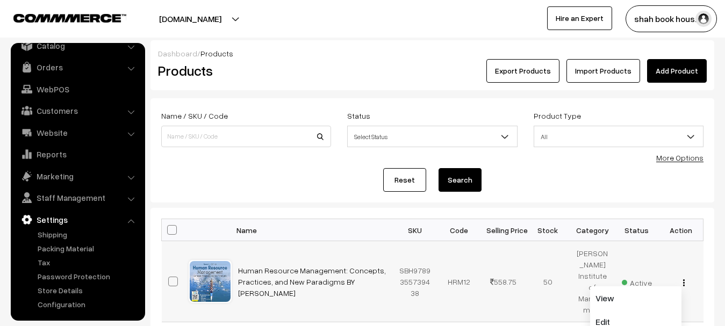
scroll to position [161, 0]
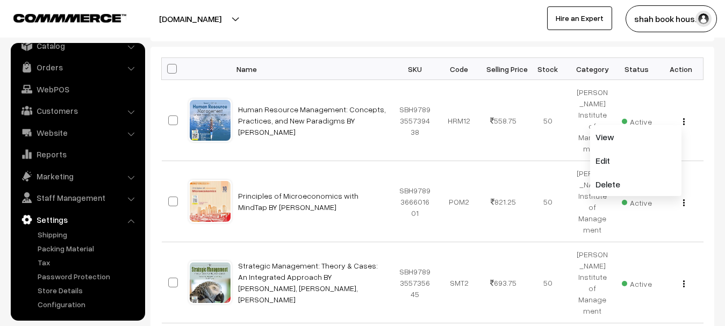
click at [417, 26] on div "shah book hous… My Profile Refer & Earn Support Sign Out Hire an Expert" at bounding box center [547, 18] width 368 height 27
click at [684, 122] on img "button" at bounding box center [684, 121] width 2 height 7
click at [321, 27] on div at bounding box center [179, 18] width 352 height 27
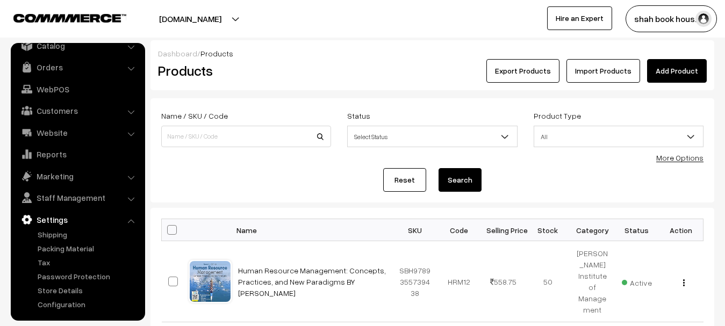
click at [377, 81] on div "Export Products Import Products Add Product" at bounding box center [526, 71] width 360 height 24
click at [365, 75] on div "Export Products Import Products Add Product" at bounding box center [526, 71] width 360 height 24
click at [386, 77] on div "Export Products Import Products Add Product" at bounding box center [526, 71] width 360 height 24
click at [325, 79] on h2 "Products" at bounding box center [244, 70] width 172 height 17
click at [355, 76] on div "Export Products Import Products Add Product" at bounding box center [526, 71] width 360 height 24
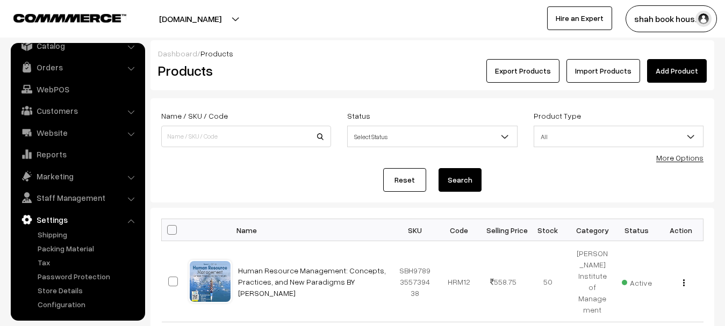
click at [353, 74] on div "Export Products Import Products Add Product" at bounding box center [526, 71] width 360 height 24
click at [316, 71] on h2 "Products" at bounding box center [244, 70] width 172 height 17
click at [322, 69] on h2 "Products" at bounding box center [244, 70] width 172 height 17
click at [389, 76] on div "Export Products Import Products Add Product" at bounding box center [526, 71] width 360 height 24
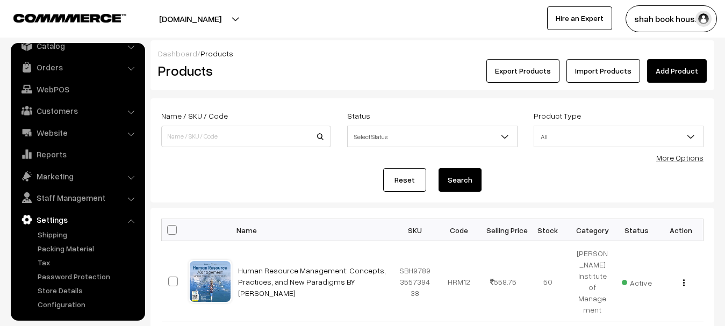
click at [375, 70] on div "Export Products Import Products Add Product" at bounding box center [526, 71] width 360 height 24
click at [397, 76] on div "Export Products Import Products Add Product" at bounding box center [526, 71] width 360 height 24
click at [386, 75] on div "Export Products Import Products Add Product" at bounding box center [526, 71] width 360 height 24
click at [680, 104] on form "Name / SKU / Code Status Select Status Active Inactive Select Status Product Ty…" at bounding box center [432, 150] width 564 height 104
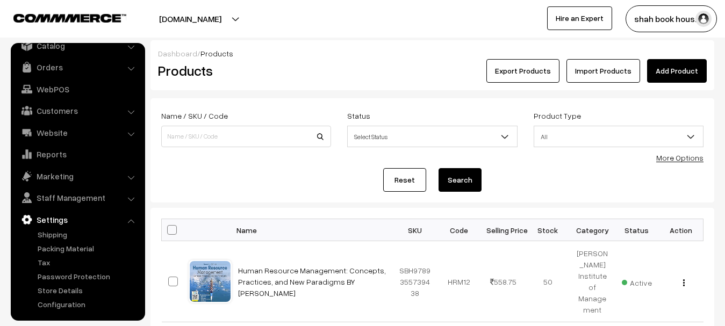
click at [664, 110] on div "Product Type All Digital Physical All" at bounding box center [618, 128] width 170 height 38
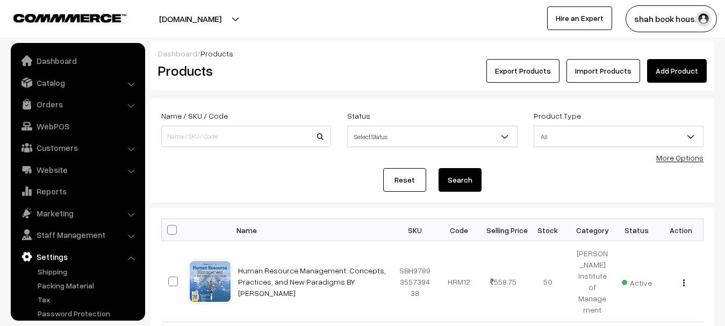
click at [286, 62] on h2 "Products" at bounding box center [244, 70] width 172 height 17
click at [313, 83] on div "Dashboard / Products Products Export Products Import Products Add Product" at bounding box center [432, 65] width 564 height 50
click at [676, 107] on form "Name / SKU / Code Status Select Status Active Inactive Select Status Product Ty…" at bounding box center [432, 150] width 564 height 104
click at [382, 66] on div "Export Products Import Products Add Product" at bounding box center [526, 71] width 360 height 24
click at [372, 80] on div "Export Products Import Products Add Product" at bounding box center [526, 71] width 360 height 24
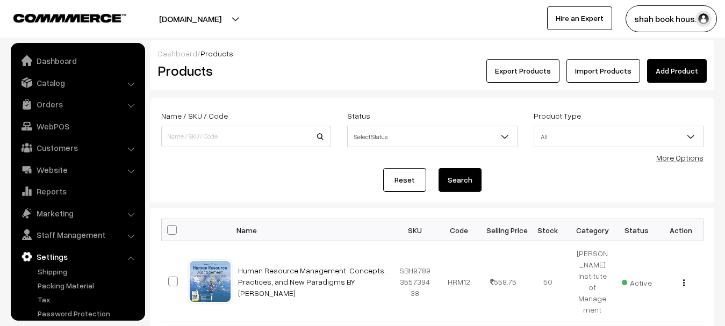
click at [324, 64] on h2 "Products" at bounding box center [244, 70] width 172 height 17
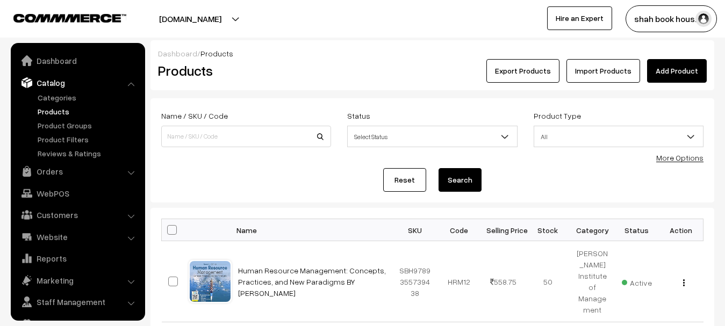
scroll to position [23, 0]
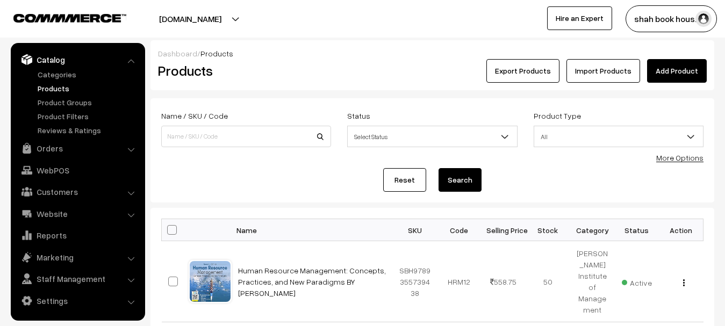
click at [274, 82] on div "Products" at bounding box center [244, 71] width 188 height 24
click at [279, 49] on div "Dashboard / Products" at bounding box center [432, 53] width 549 height 11
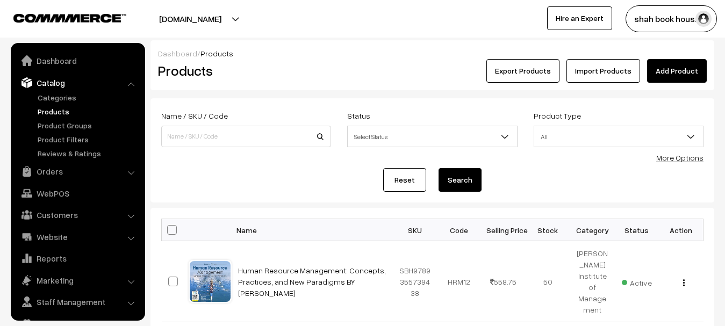
scroll to position [23, 0]
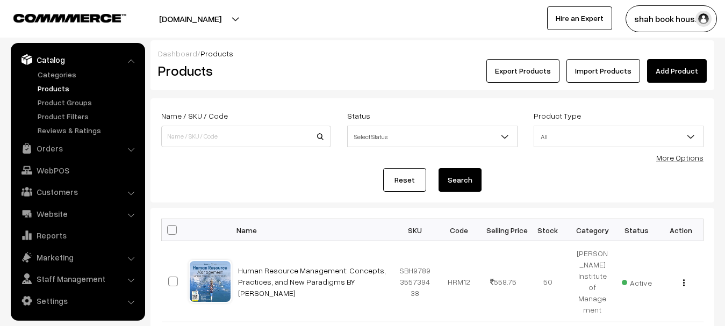
click at [261, 68] on h2 "Products" at bounding box center [244, 70] width 172 height 17
click at [258, 71] on h2 "Products" at bounding box center [244, 70] width 172 height 17
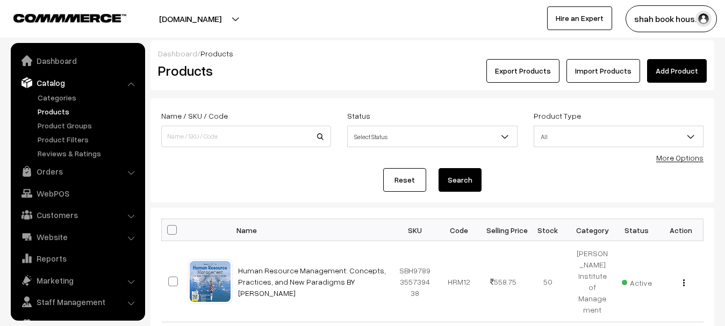
scroll to position [23, 0]
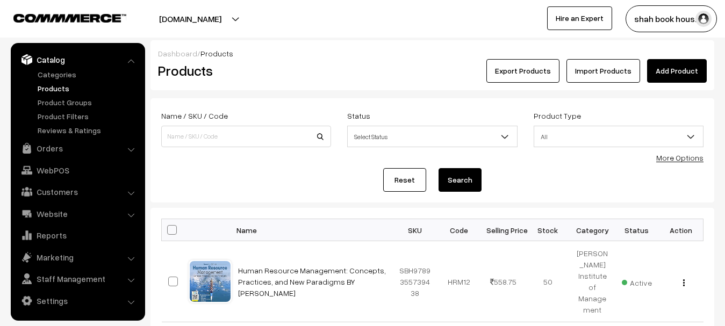
click at [323, 85] on div "Dashboard / Products Products Export Products Import Products Add Product" at bounding box center [432, 65] width 564 height 50
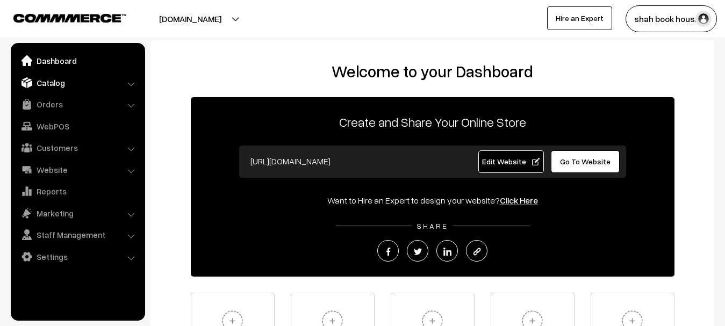
click at [63, 85] on link "Catalog" at bounding box center [77, 82] width 128 height 19
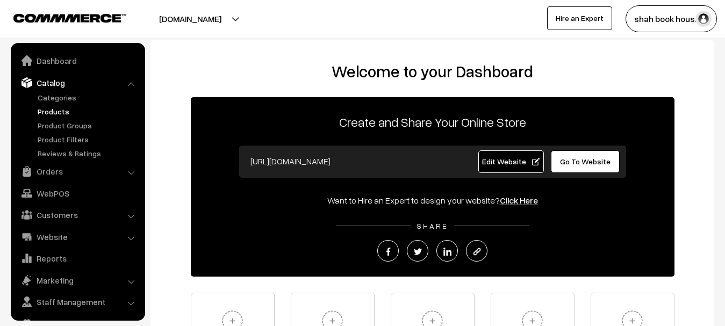
click at [57, 110] on link "Products" at bounding box center [88, 111] width 106 height 11
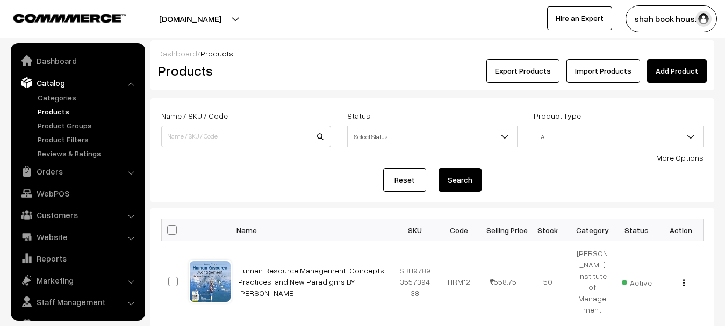
scroll to position [23, 0]
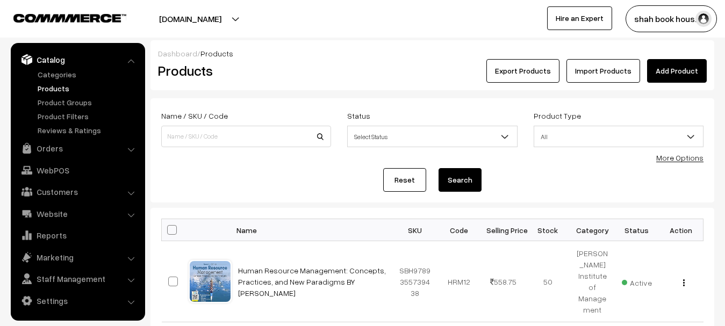
click at [550, 169] on div "Reset Search" at bounding box center [432, 180] width 542 height 24
click at [273, 138] on input at bounding box center [246, 136] width 170 height 21
click at [202, 136] on input at bounding box center [246, 136] width 170 height 21
paste input "9789348734242"
type input "9789348734242"
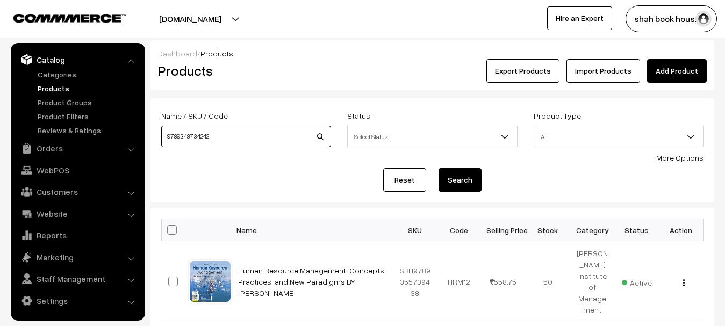
click at [438, 168] on button "Search" at bounding box center [459, 180] width 43 height 24
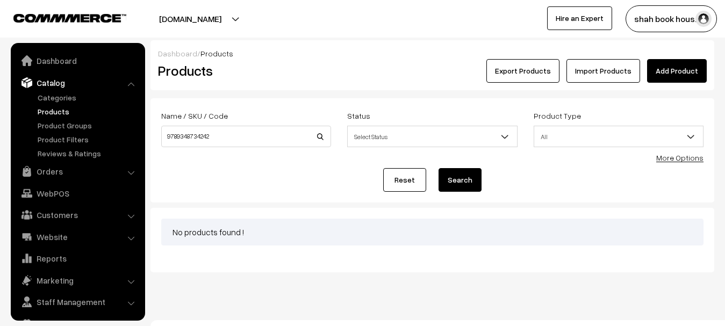
scroll to position [23, 0]
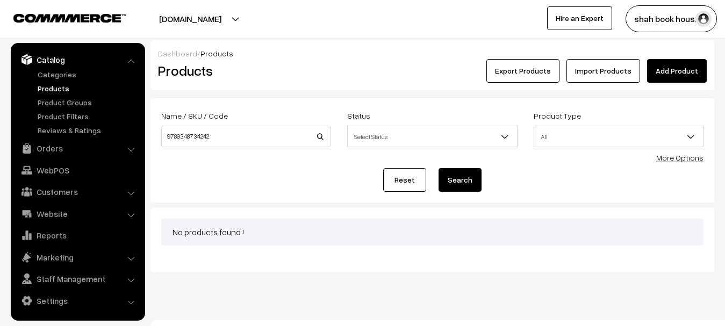
click at [215, 178] on div "Reset Search" at bounding box center [432, 180] width 542 height 24
click at [225, 135] on input "9789348734242" at bounding box center [246, 136] width 170 height 21
click at [224, 140] on input "9789348734242" at bounding box center [246, 136] width 170 height 21
click at [438, 168] on button "Search" at bounding box center [459, 180] width 43 height 24
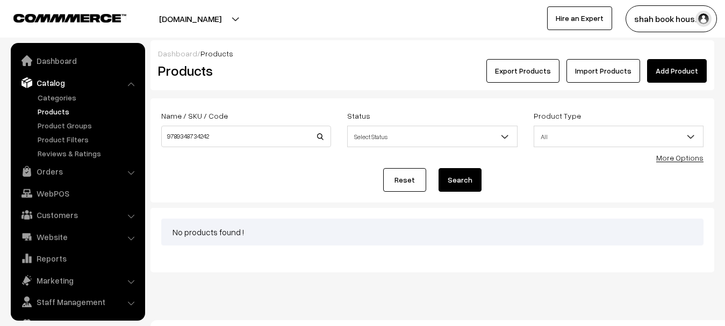
scroll to position [23, 0]
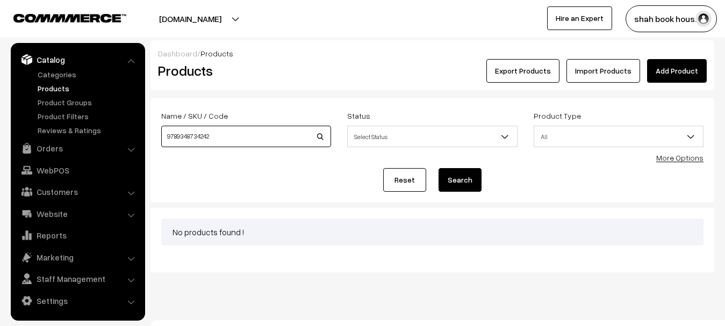
click at [233, 135] on input "9789348734242" at bounding box center [246, 136] width 170 height 21
click at [308, 63] on h2 "Products" at bounding box center [244, 70] width 172 height 17
click at [338, 74] on div "Export Products Import Products Add Product" at bounding box center [526, 71] width 377 height 24
drag, startPoint x: 237, startPoint y: 138, endPoint x: 155, endPoint y: 132, distance: 82.4
click at [143, 134] on body "Thank you for showing interest. Our team will call you shortly. Close [DOMAIN_N…" at bounding box center [362, 171] width 725 height 342
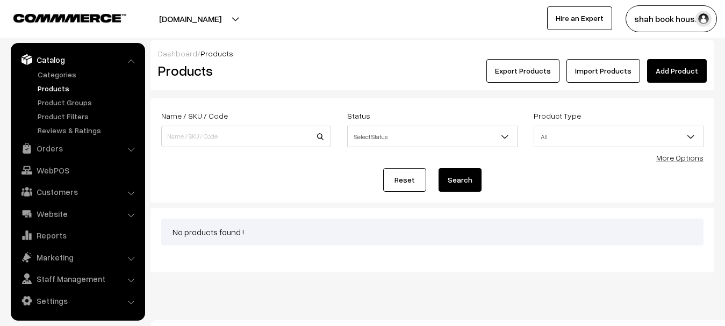
click at [59, 89] on link "Products" at bounding box center [88, 88] width 106 height 11
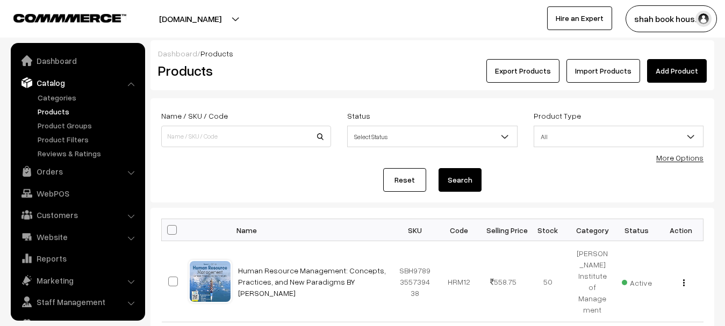
scroll to position [23, 0]
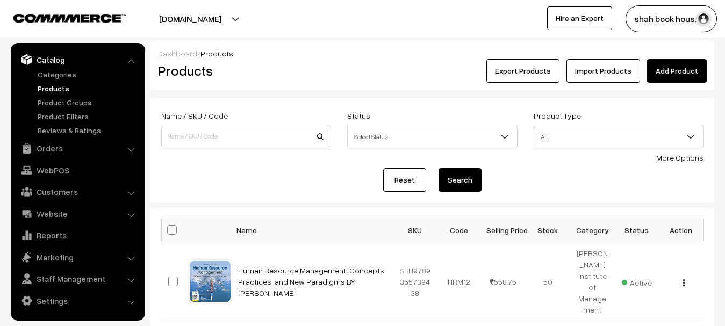
click at [291, 73] on h2 "Products" at bounding box center [244, 70] width 172 height 17
click at [347, 68] on div "Export Products Import Products Add Product" at bounding box center [526, 71] width 360 height 24
click at [373, 70] on div "Export Products Import Products Add Product" at bounding box center [526, 71] width 360 height 24
click at [336, 70] on div "Products" at bounding box center [244, 71] width 188 height 24
click at [323, 76] on h2 "Products" at bounding box center [244, 70] width 172 height 17
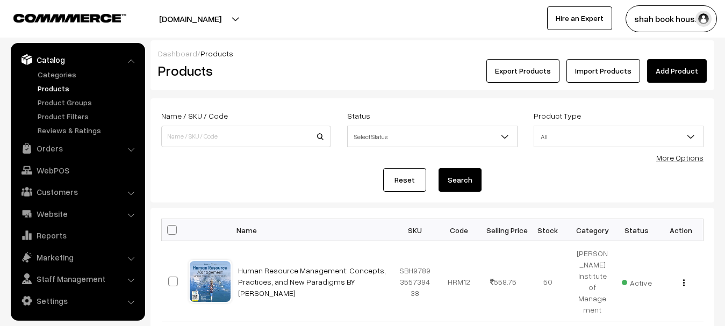
click at [323, 76] on h2 "Products" at bounding box center [244, 70] width 172 height 17
click at [290, 76] on h2 "Products" at bounding box center [244, 70] width 172 height 17
click at [290, 74] on h2 "Products" at bounding box center [244, 70] width 172 height 17
click at [291, 73] on h2 "Products" at bounding box center [244, 70] width 172 height 17
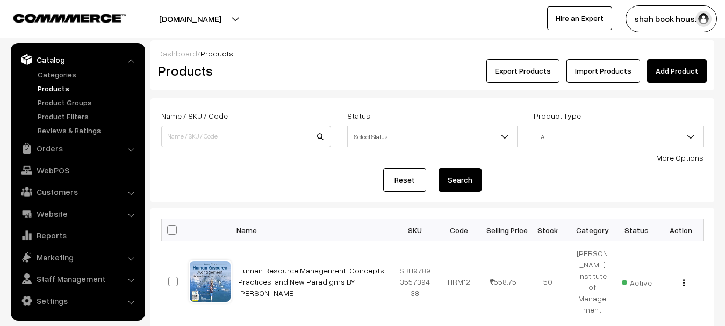
click at [294, 77] on h2 "Products" at bounding box center [244, 70] width 172 height 17
